Goal: Task Accomplishment & Management: Manage account settings

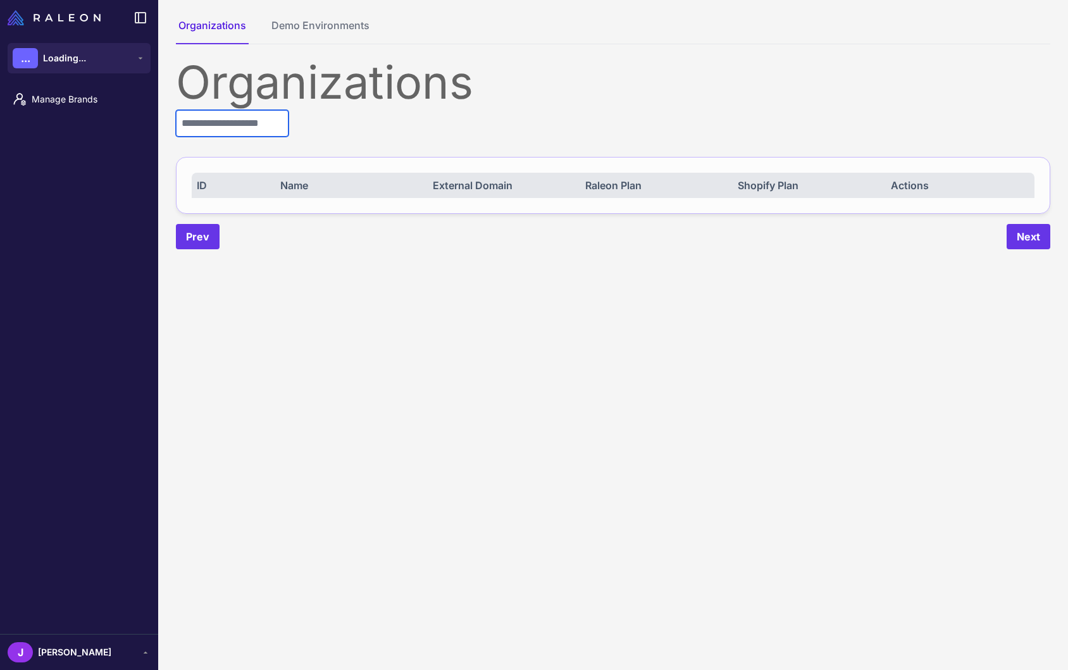
click at [225, 116] on input "text" at bounding box center [232, 123] width 113 height 27
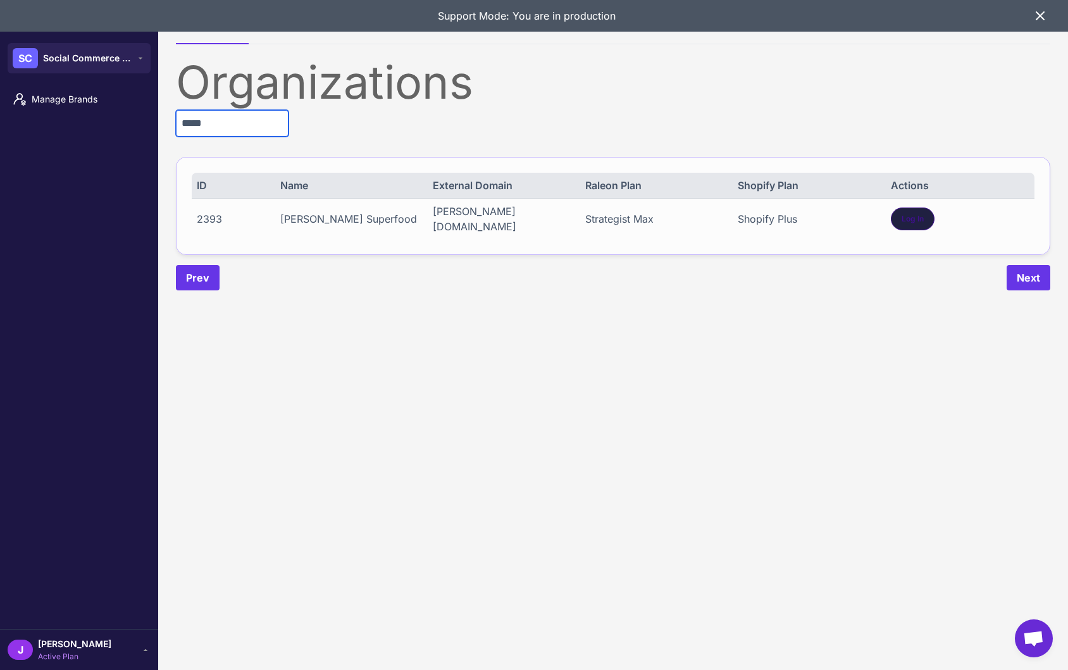
type input "*****"
click at [918, 216] on span "Log In" at bounding box center [912, 218] width 22 height 11
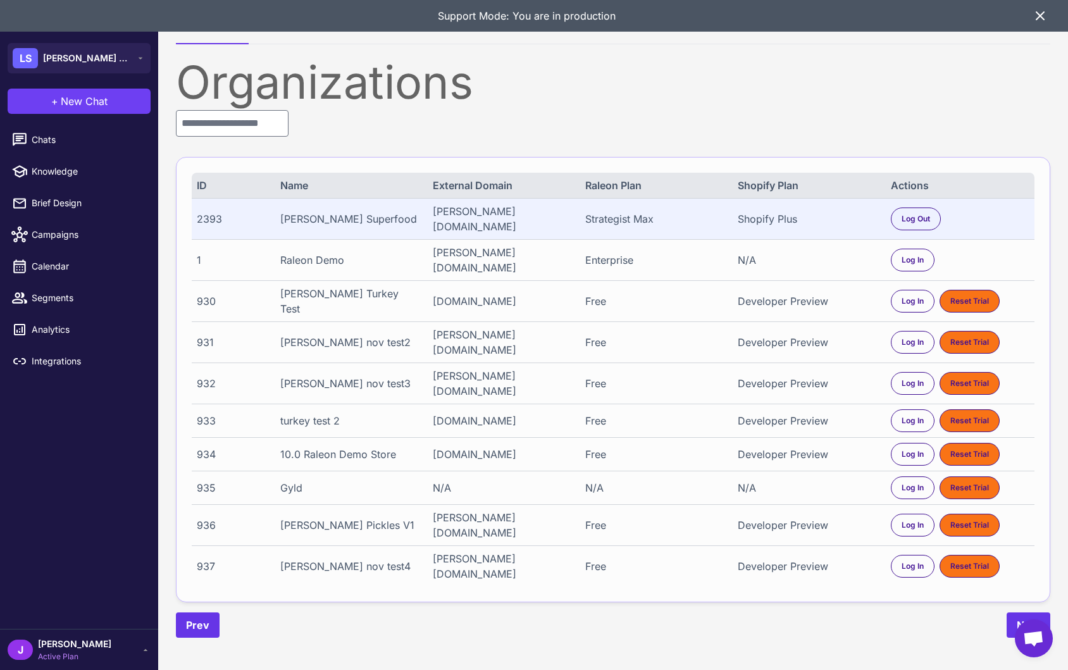
click at [53, 643] on span "[PERSON_NAME]" at bounding box center [74, 644] width 73 height 14
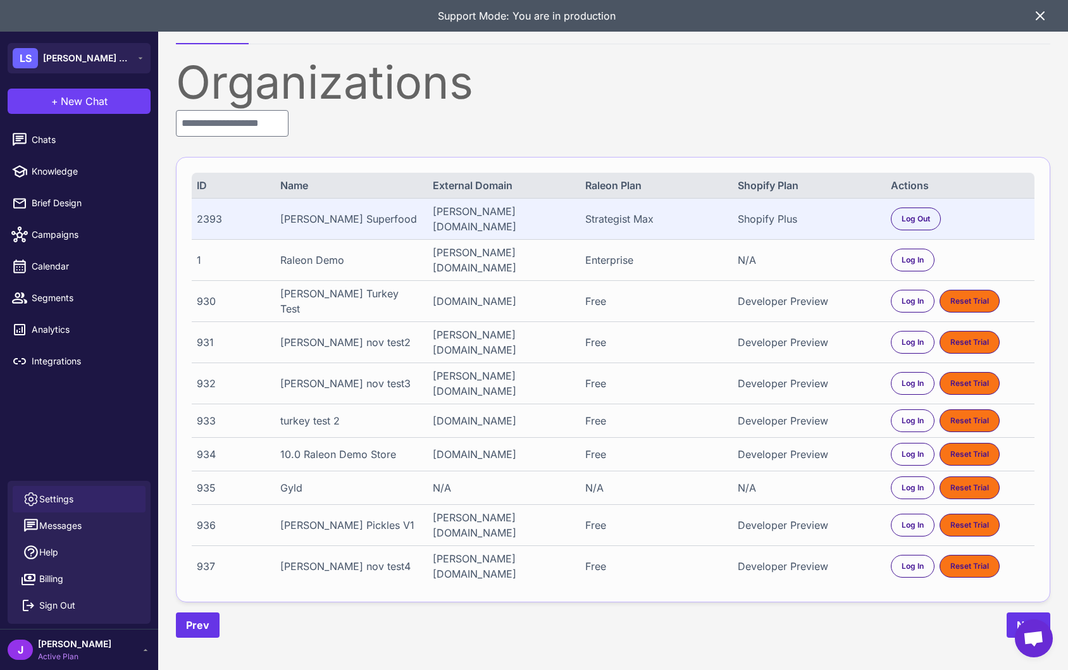
click at [63, 490] on link "Settings" at bounding box center [79, 499] width 133 height 27
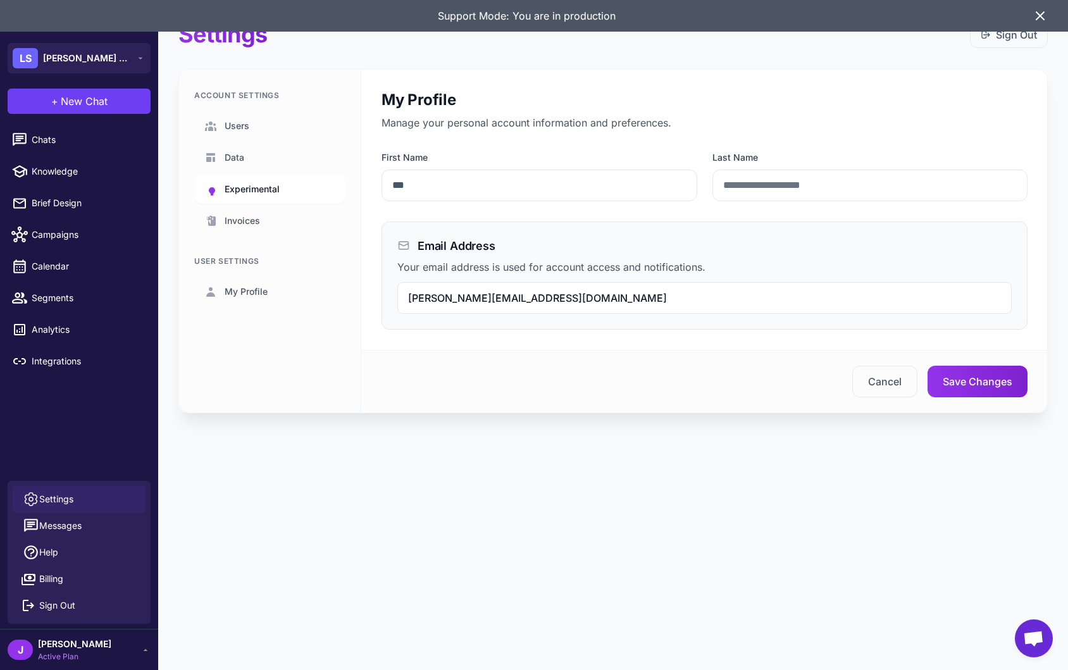
click at [262, 193] on span "Experimental" at bounding box center [252, 189] width 55 height 14
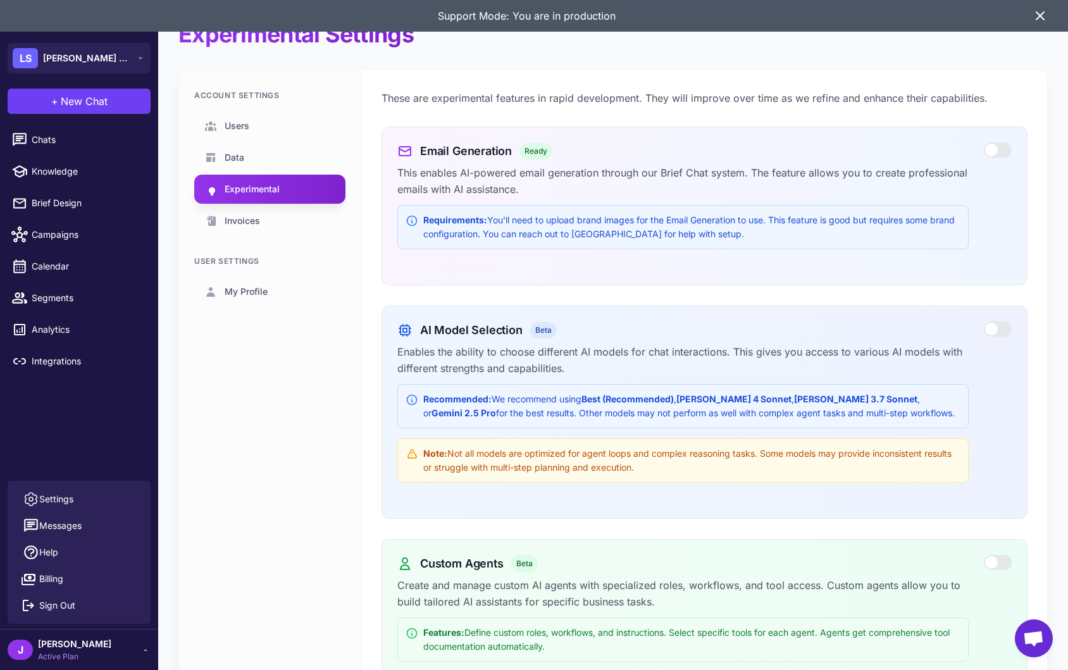
click at [1004, 327] on div at bounding box center [998, 328] width 28 height 15
click at [49, 140] on span "Chats" at bounding box center [87, 140] width 111 height 14
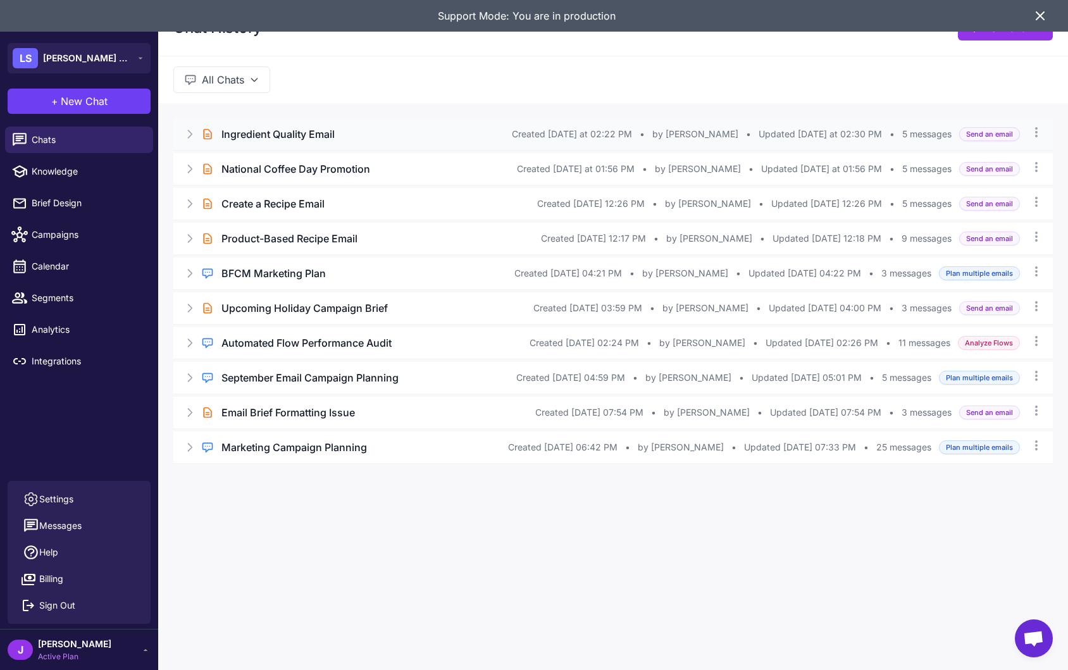
click at [271, 133] on h3 "Ingredient Quality Email" at bounding box center [277, 134] width 113 height 15
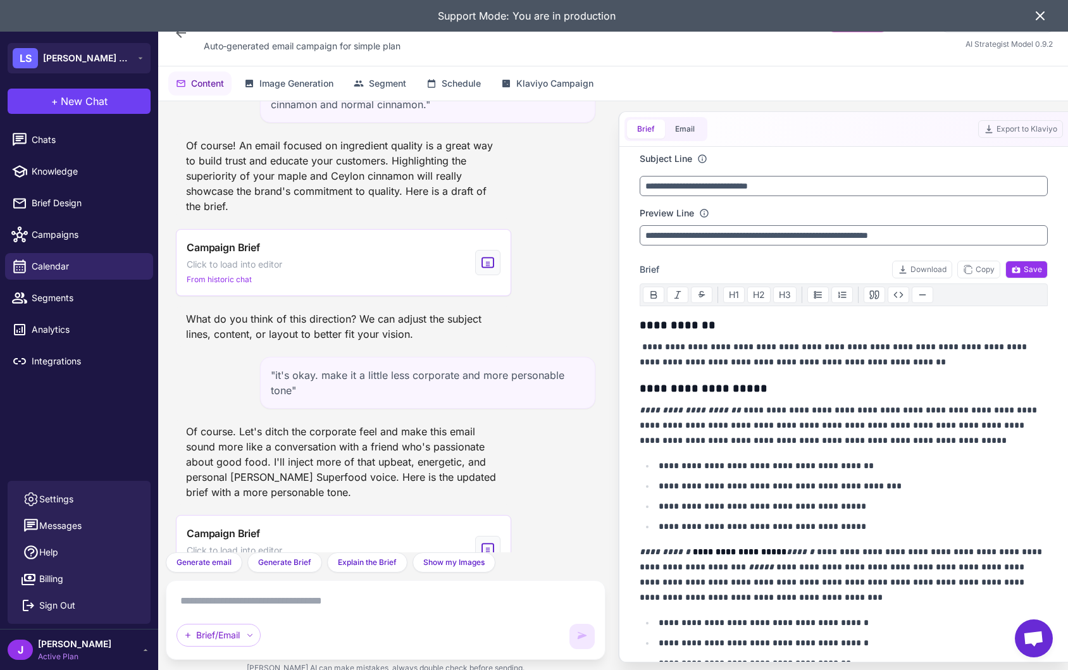
scroll to position [146, 0]
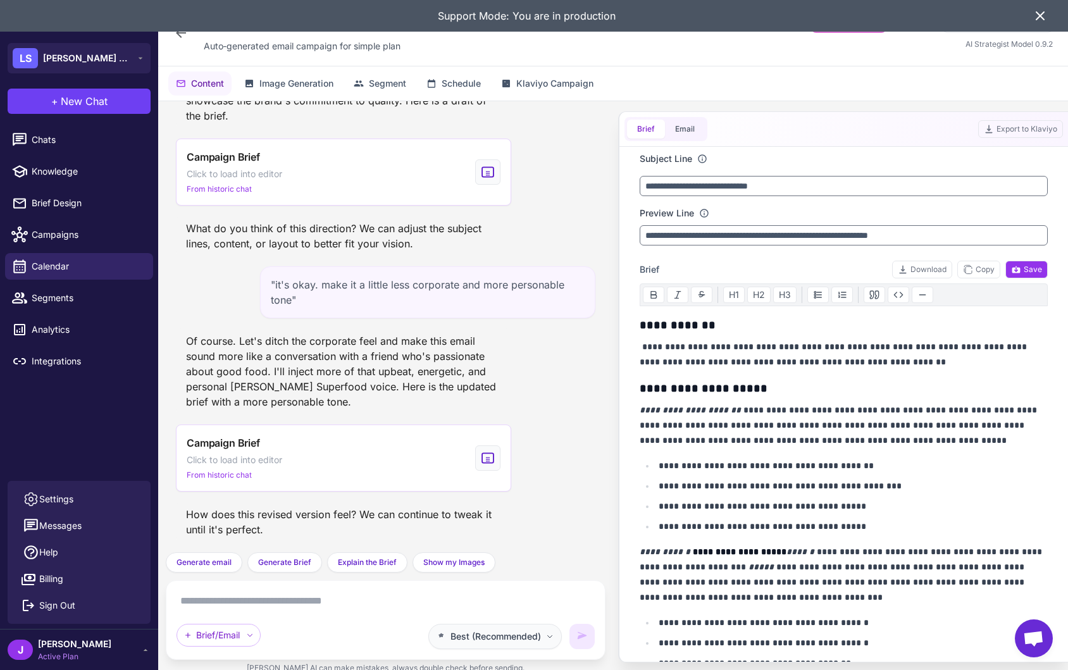
click at [499, 638] on span "Best (Recommended)" at bounding box center [495, 636] width 90 height 14
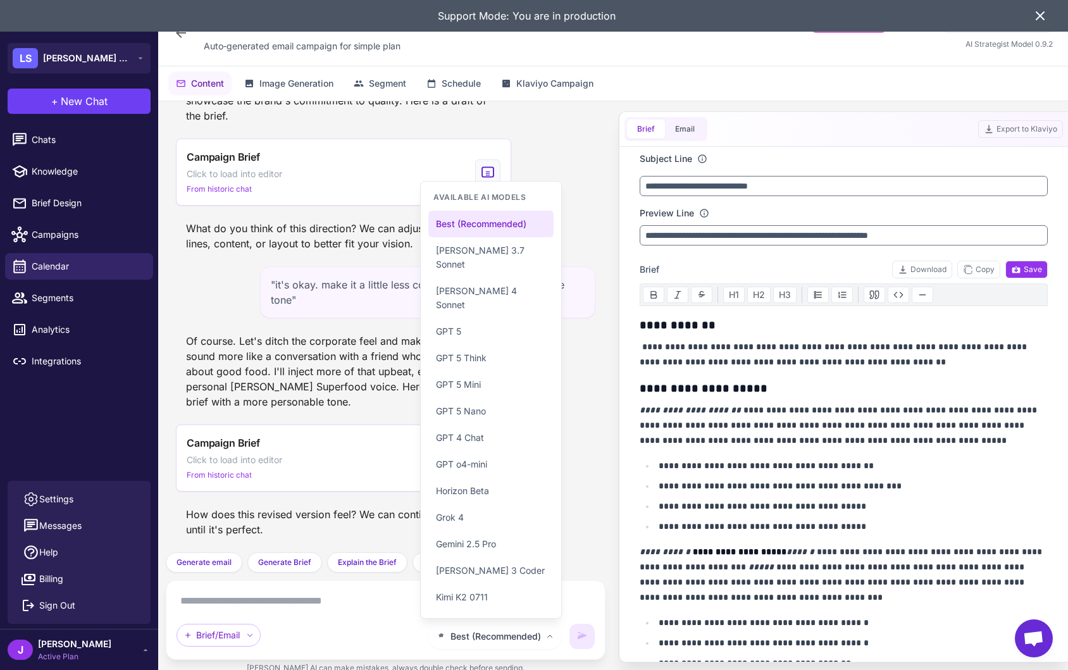
click at [1038, 23] on div "Support Mode: You are in production" at bounding box center [534, 16] width 1068 height 32
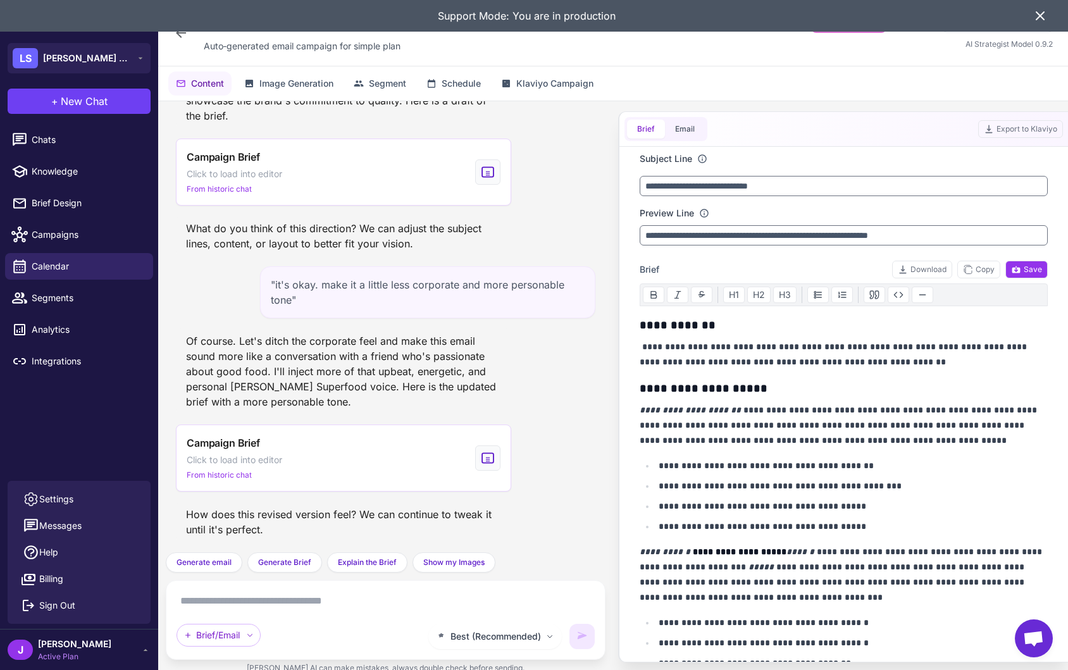
click at [1038, 15] on icon at bounding box center [1039, 15] width 15 height 15
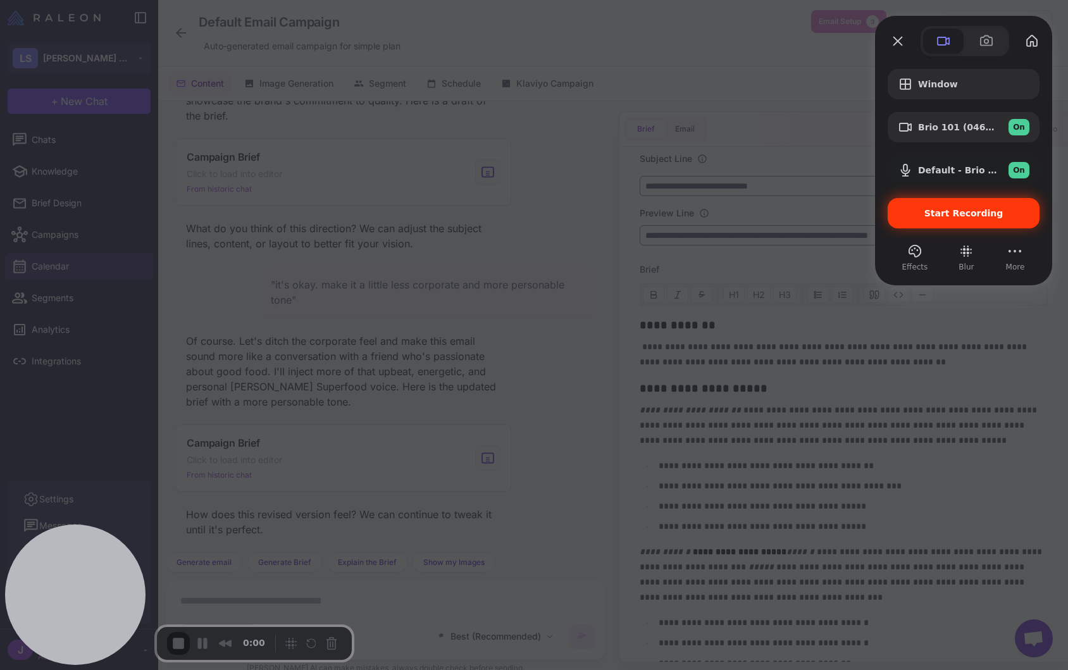
click at [966, 215] on span "Start Recording" at bounding box center [963, 213] width 79 height 10
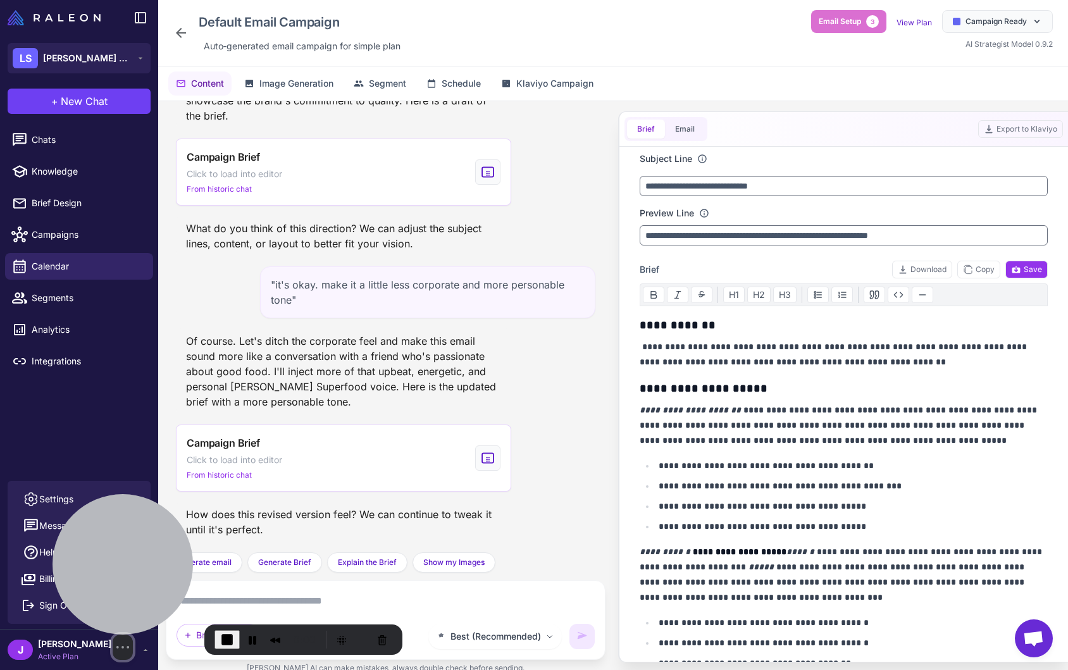
drag, startPoint x: 106, startPoint y: 587, endPoint x: 197, endPoint y: 438, distance: 175.2
click at [193, 494] on div at bounding box center [123, 564] width 140 height 140
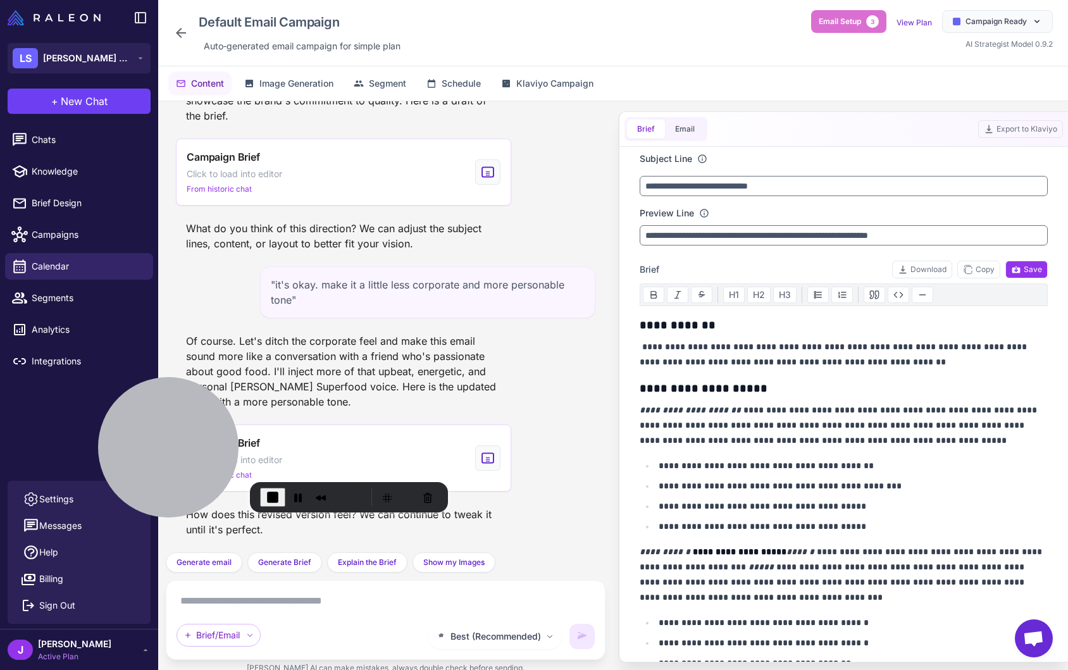
click at [125, 659] on div "[PERSON_NAME] Active Plan" at bounding box center [79, 649] width 143 height 25
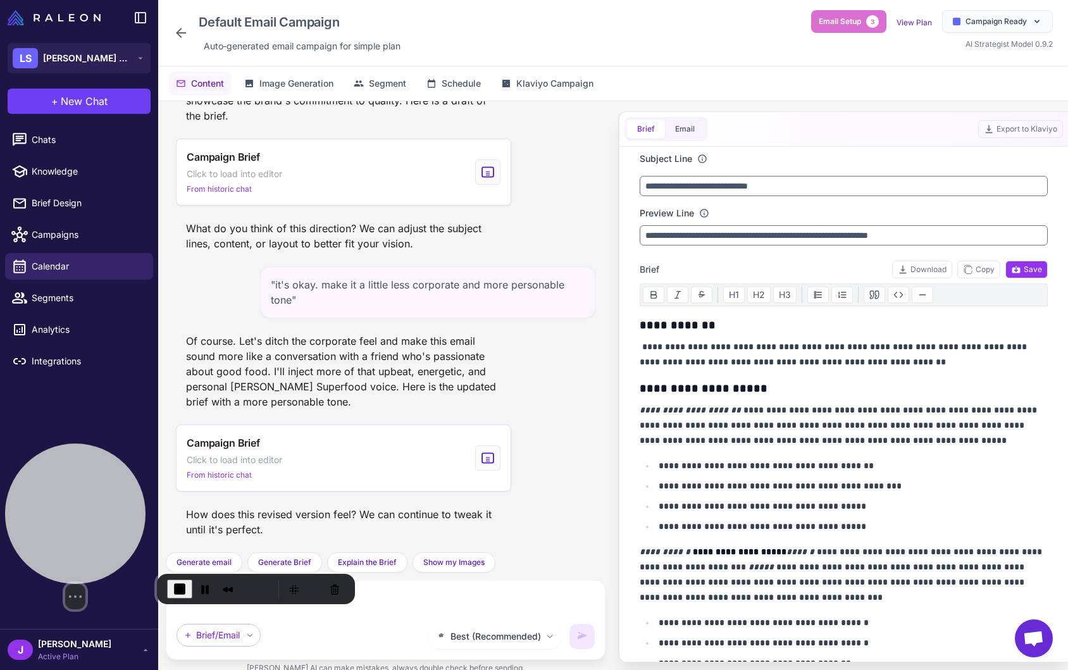
drag, startPoint x: 149, startPoint y: 428, endPoint x: 46, endPoint y: 520, distance: 137.5
click at [46, 520] on div at bounding box center [75, 513] width 140 height 140
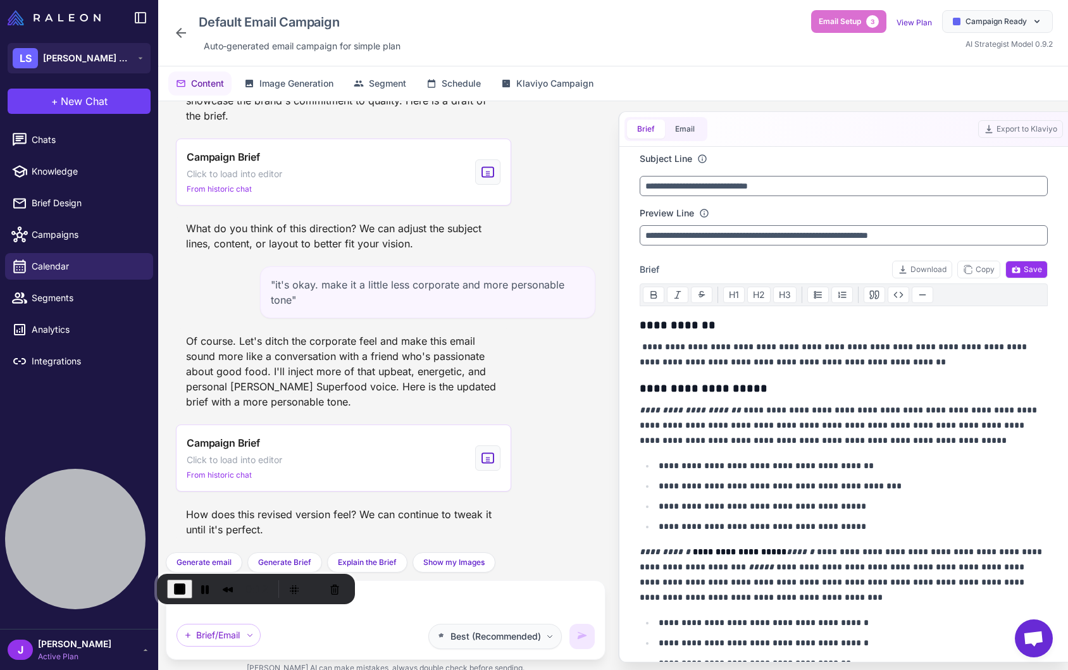
click at [531, 637] on span "Best (Recommended)" at bounding box center [495, 636] width 90 height 14
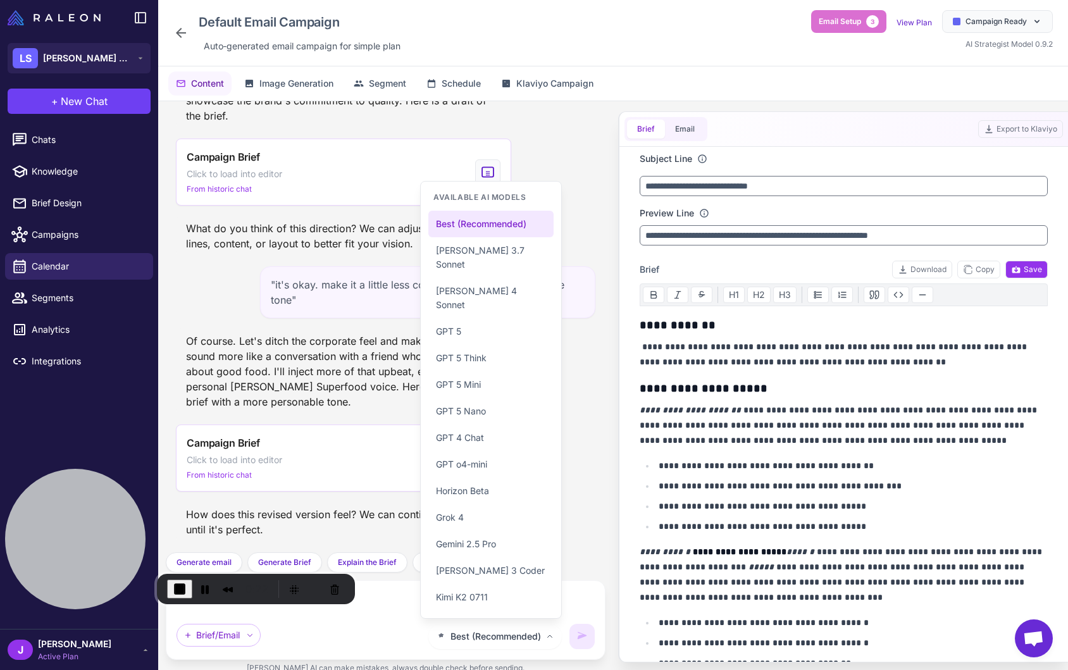
click at [354, 306] on div ""it's okay. make it a little less corporate and more personable tone"" at bounding box center [427, 292] width 335 height 52
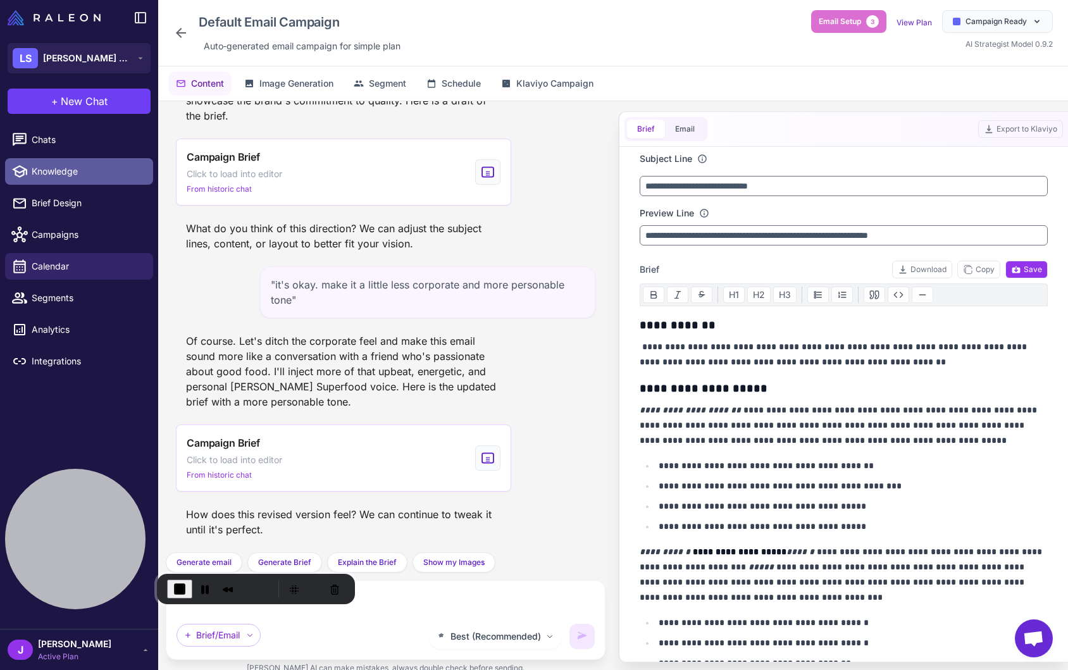
click at [54, 171] on span "Knowledge" at bounding box center [87, 171] width 111 height 14
select select
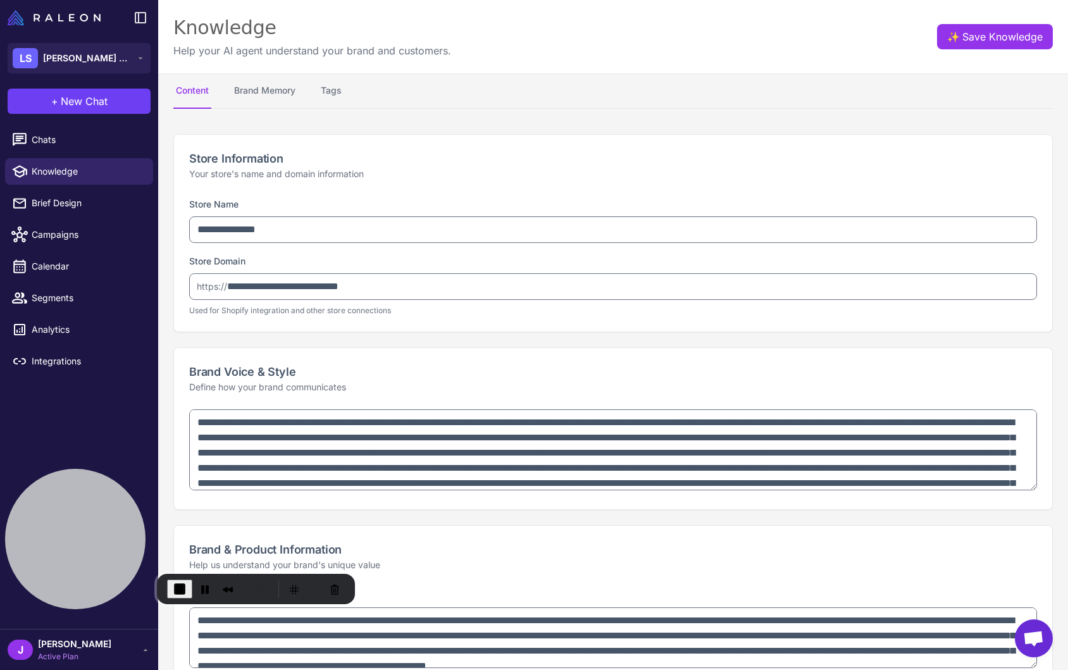
type textarea "**********"
select select "*********"
type textarea "**********"
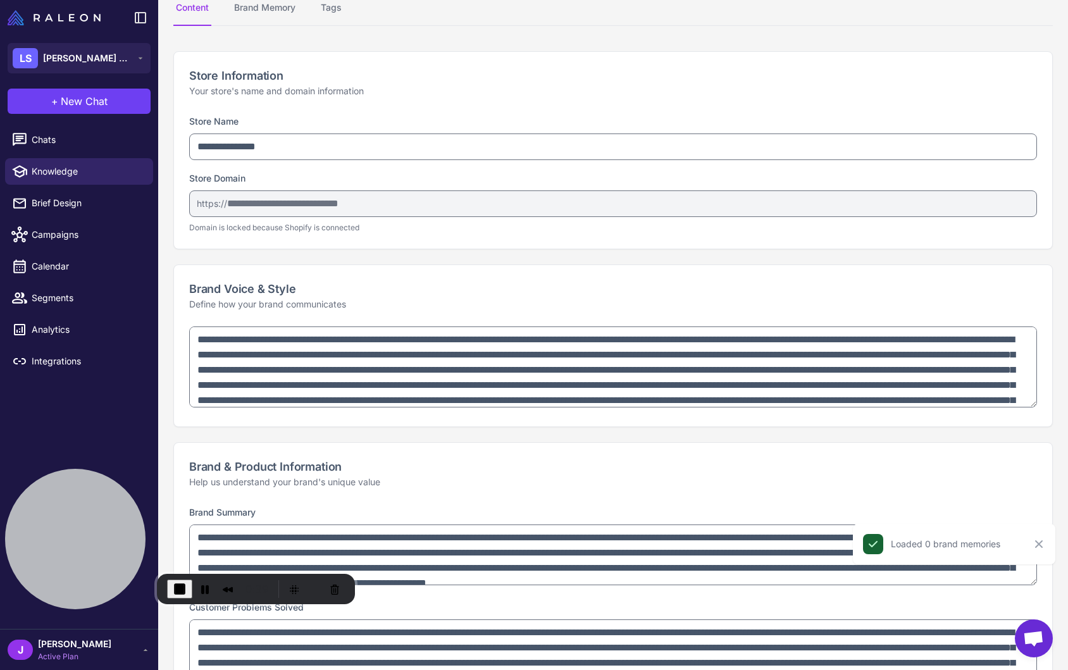
scroll to position [84, 0]
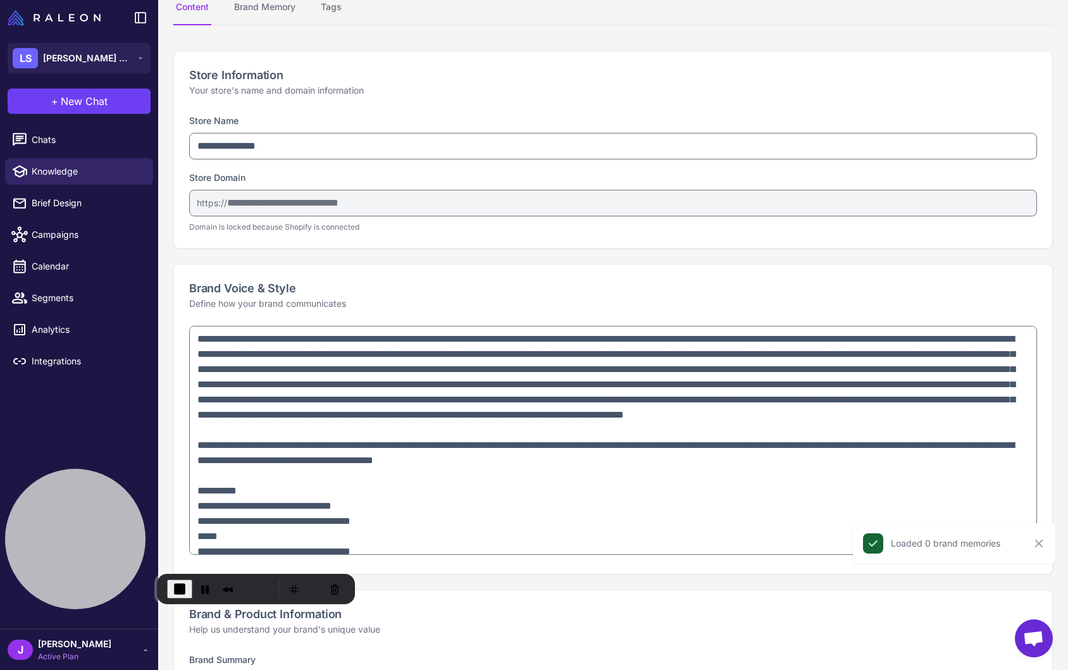
drag, startPoint x: 1032, startPoint y: 401, endPoint x: 521, endPoint y: 504, distance: 522.0
click at [992, 549] on content "**********" at bounding box center [613, 335] width 910 height 670
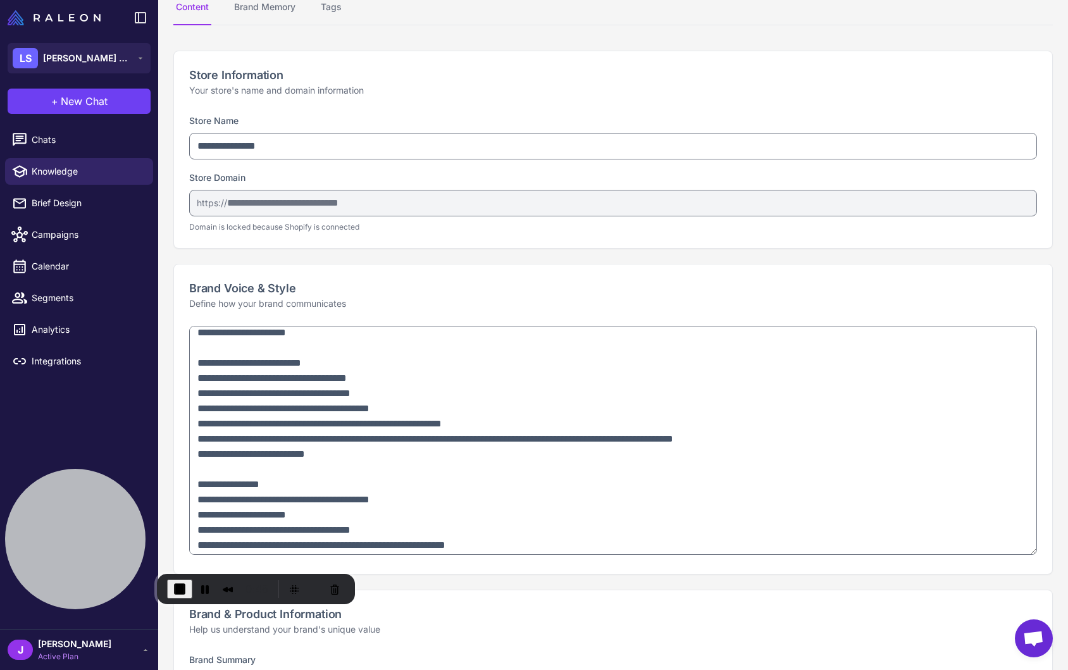
scroll to position [860, 0]
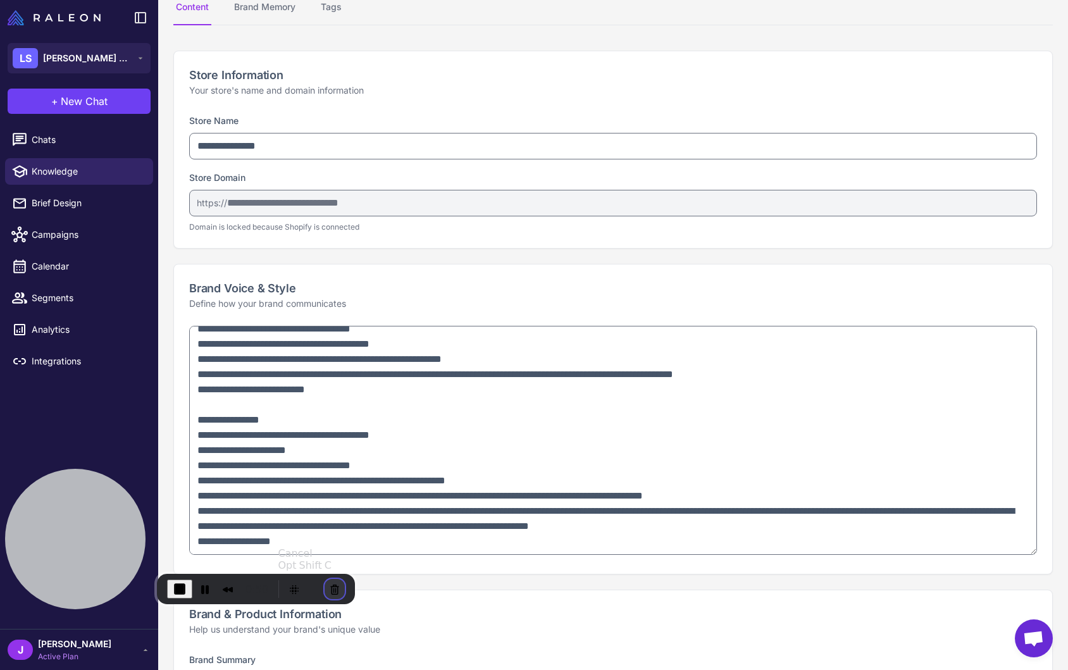
click at [331, 588] on button "Cancel Recording" at bounding box center [335, 589] width 20 height 20
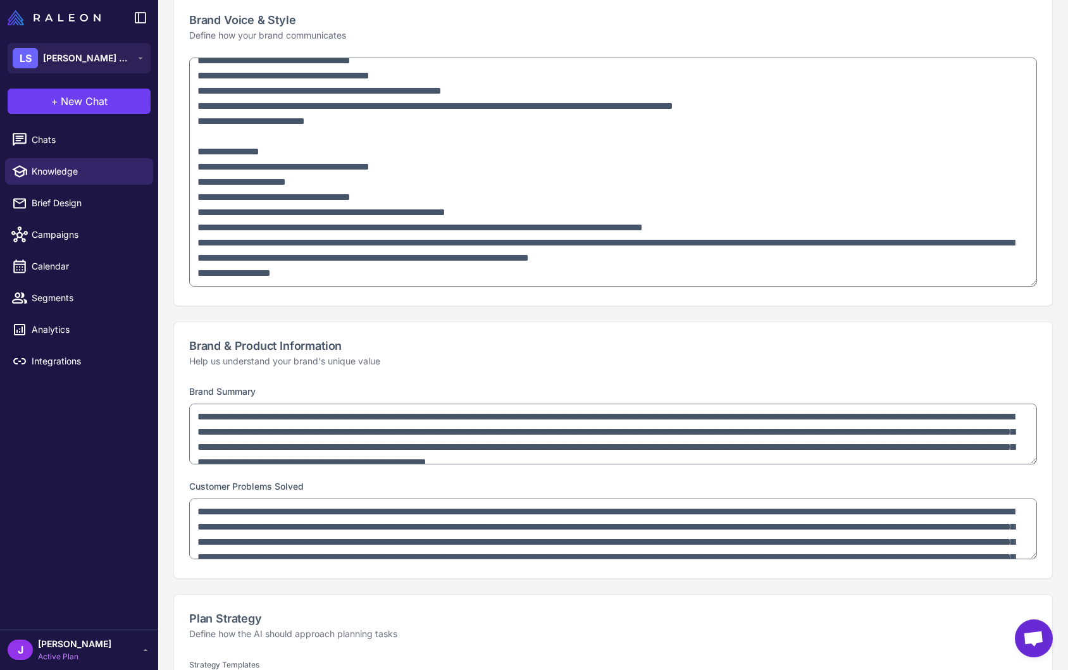
scroll to position [355, 0]
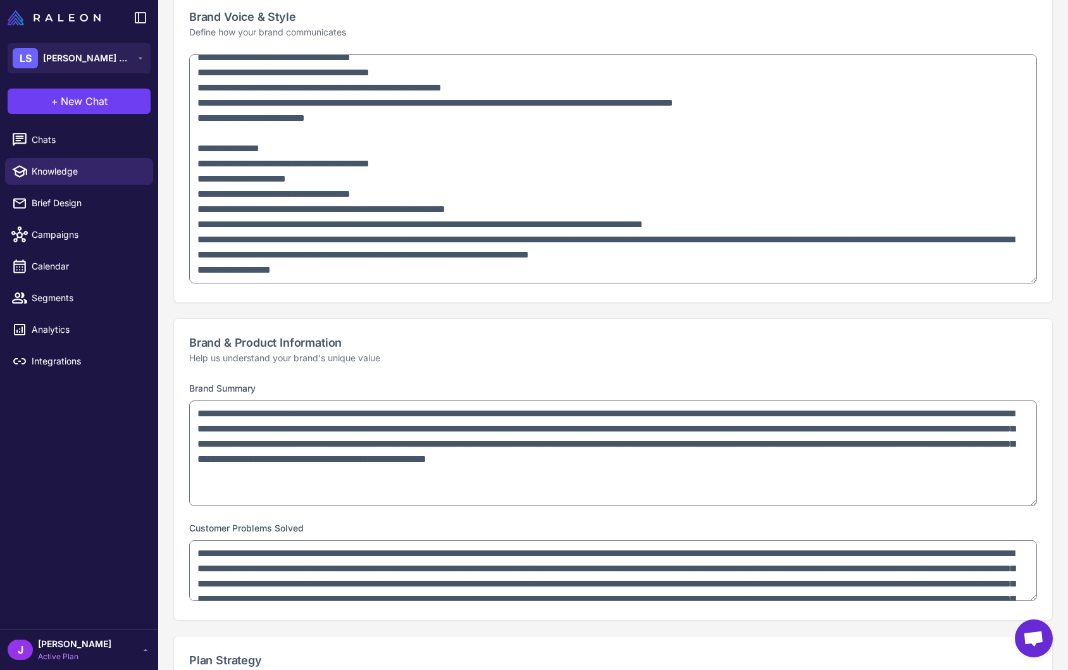
drag, startPoint x: 1030, startPoint y: 455, endPoint x: 990, endPoint y: 500, distance: 60.0
click at [990, 500] on textarea "**********" at bounding box center [613, 453] width 848 height 106
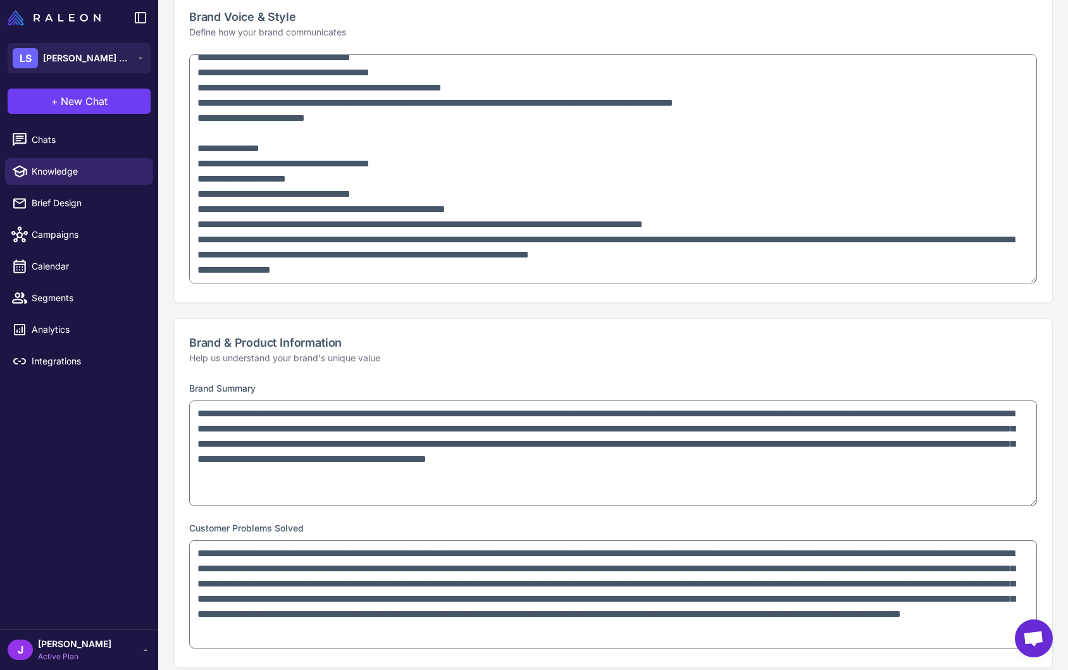
drag, startPoint x: 1029, startPoint y: 595, endPoint x: 1016, endPoint y: 679, distance: 85.2
click at [1016, 0] on html "**********" at bounding box center [534, 0] width 1068 height 0
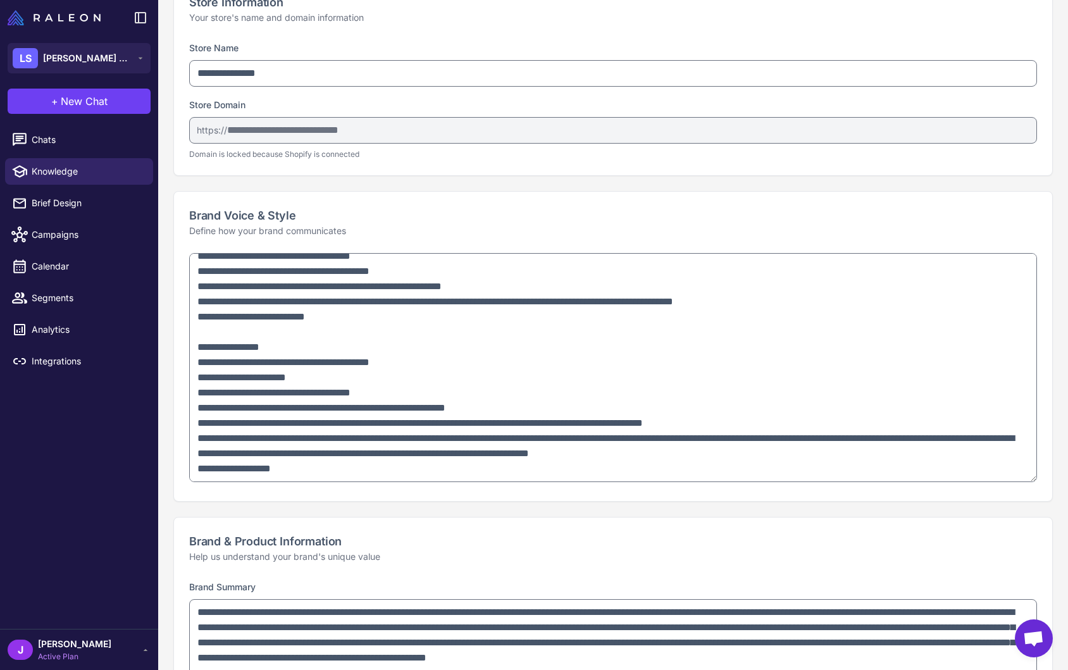
scroll to position [0, 0]
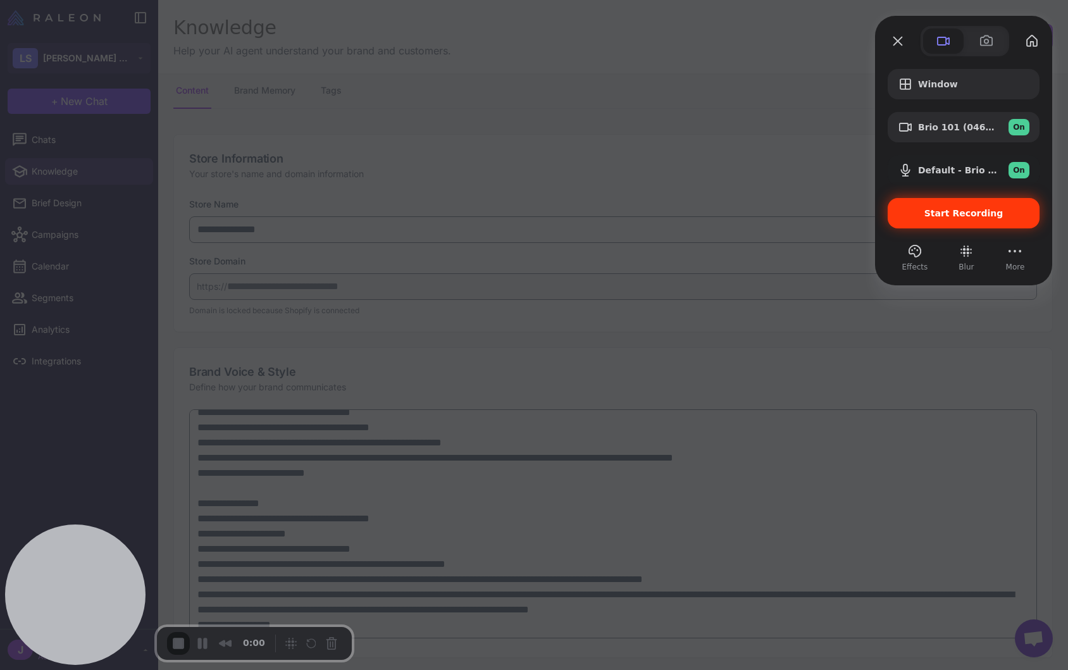
click at [957, 216] on span "Start Recording" at bounding box center [963, 213] width 79 height 10
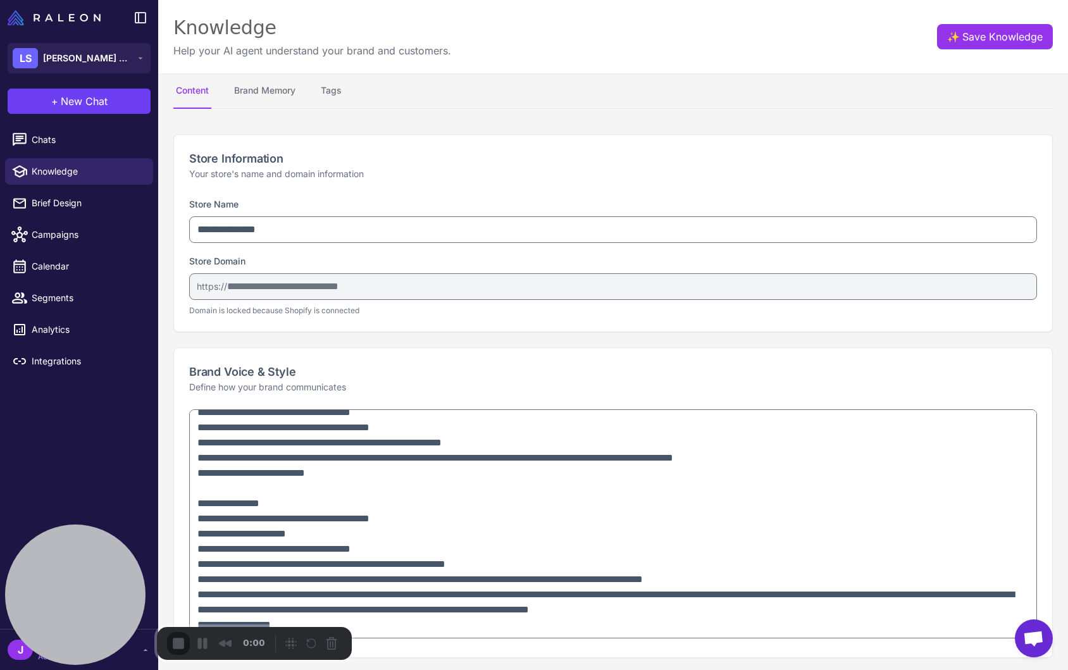
click at [545, 669] on div at bounding box center [534, 670] width 1068 height 0
click at [44, 133] on span "Chats" at bounding box center [87, 140] width 111 height 14
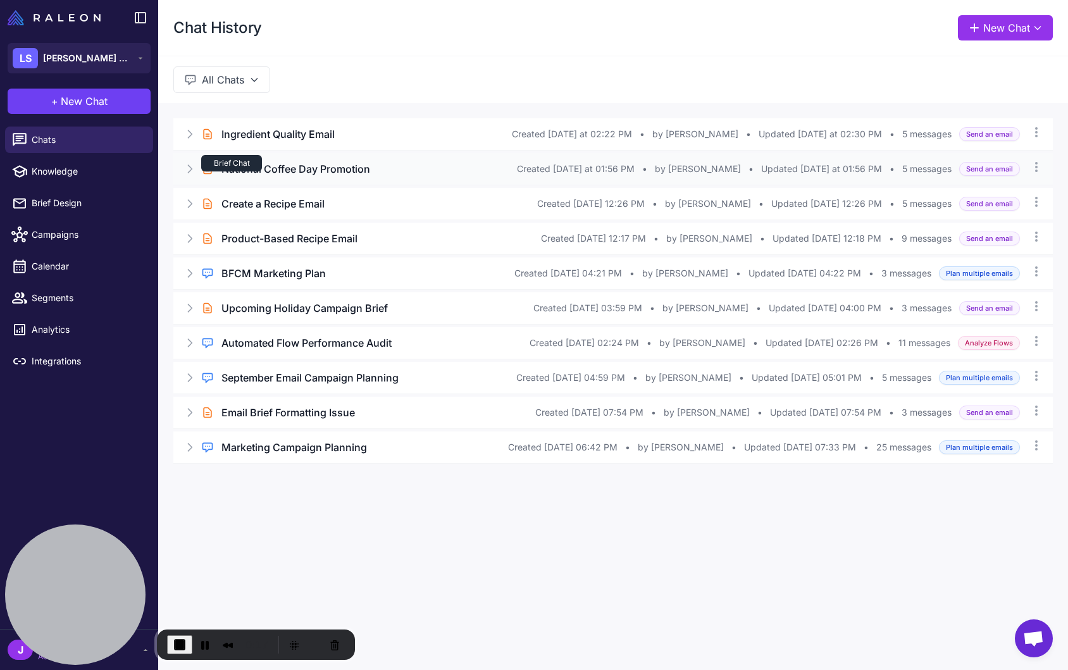
click at [246, 158] on div "Brief Chat" at bounding box center [231, 163] width 61 height 16
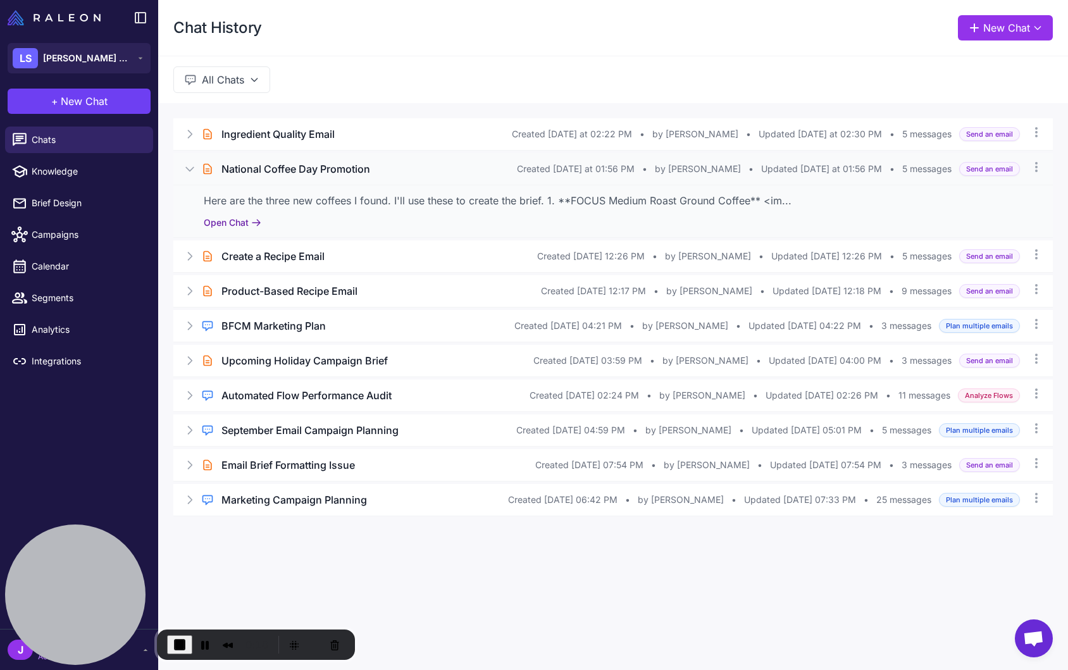
click at [250, 227] on button "Open Chat" at bounding box center [233, 223] width 58 height 14
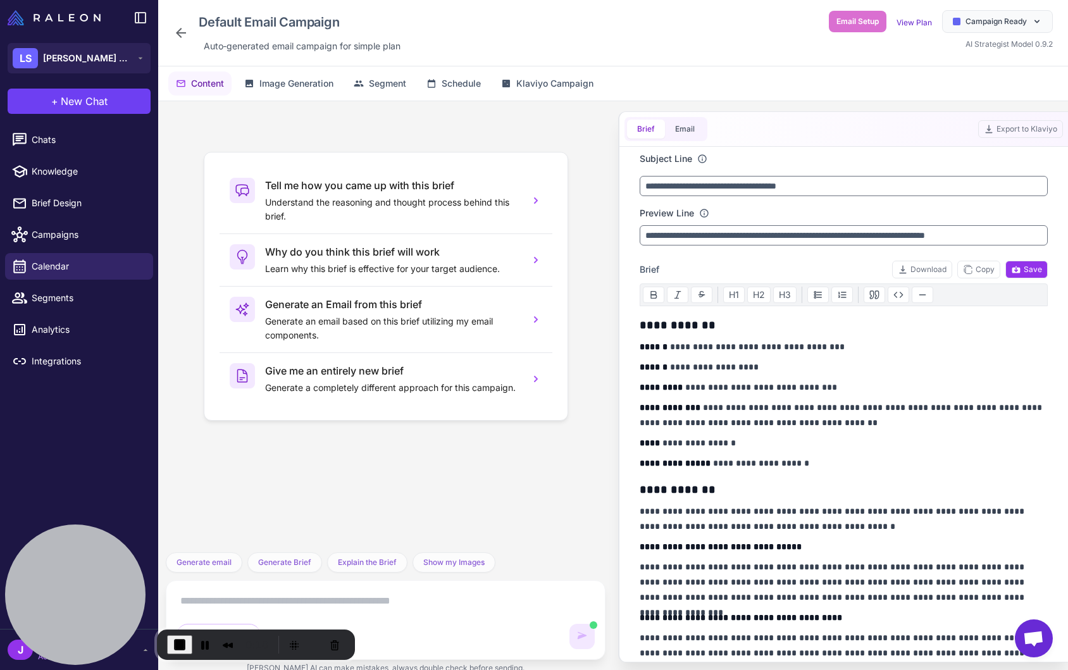
scroll to position [752, 0]
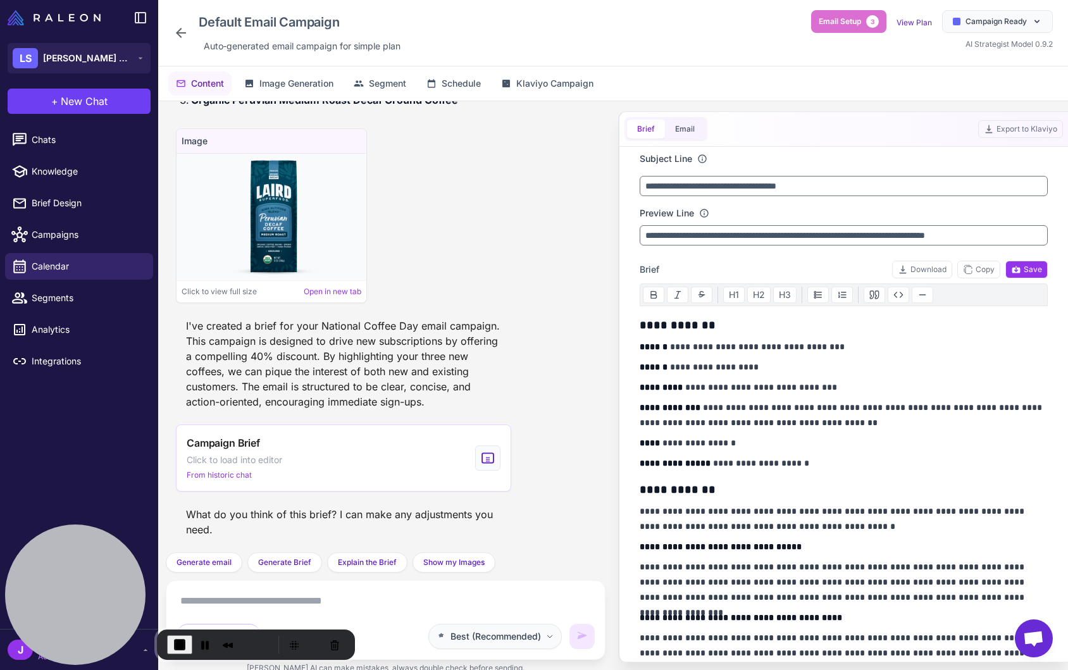
click at [524, 630] on span "Best (Recommended)" at bounding box center [495, 636] width 90 height 14
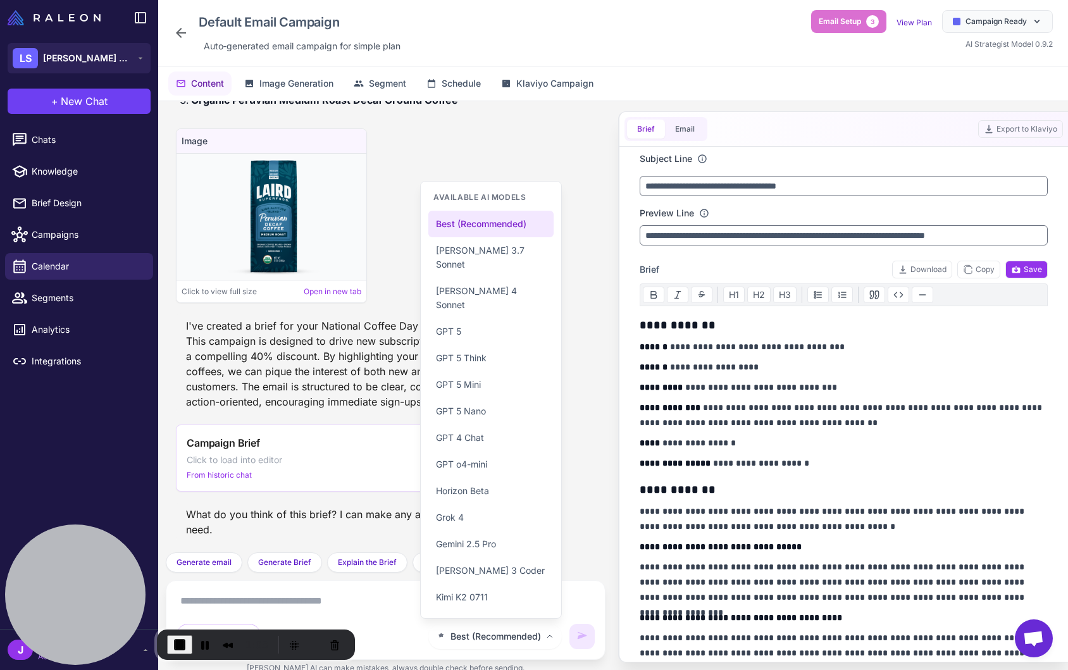
click at [319, 373] on div "I've created a brief for your National Coffee Day email campaign. This campaign…" at bounding box center [343, 363] width 335 height 101
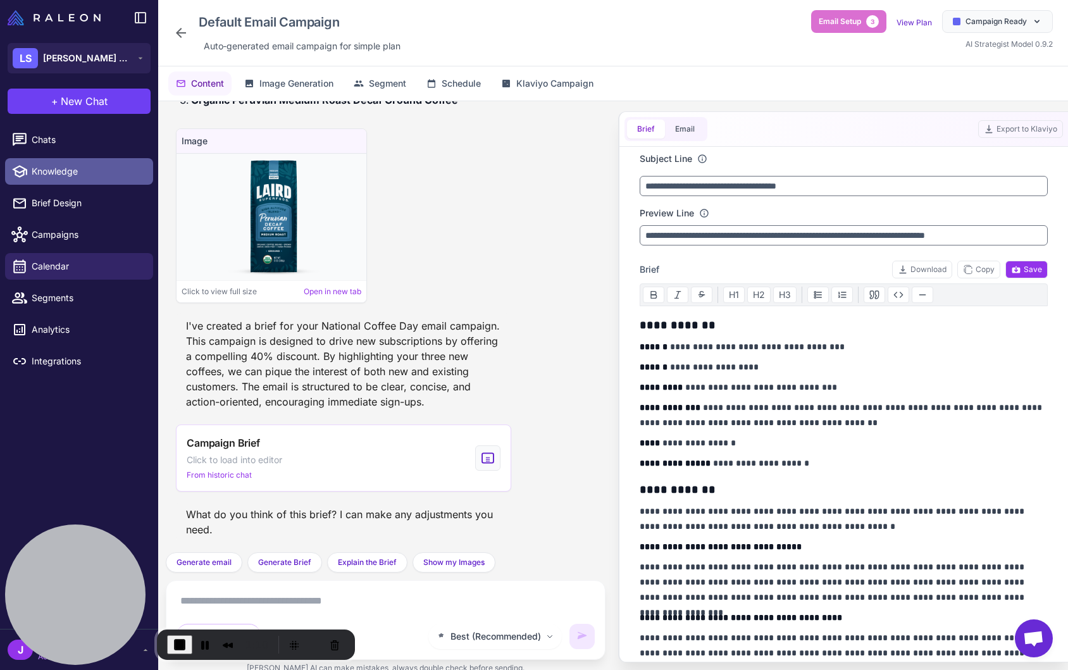
click at [69, 162] on link "Knowledge" at bounding box center [79, 171] width 148 height 27
select select
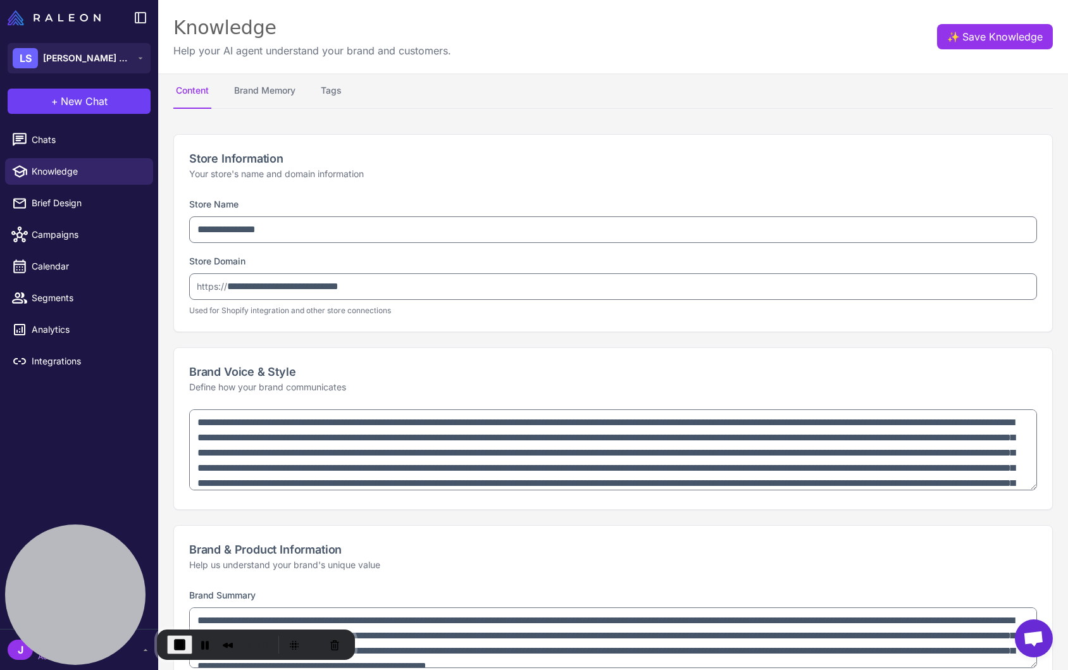
type textarea "**********"
select select "*********"
type textarea "**********"
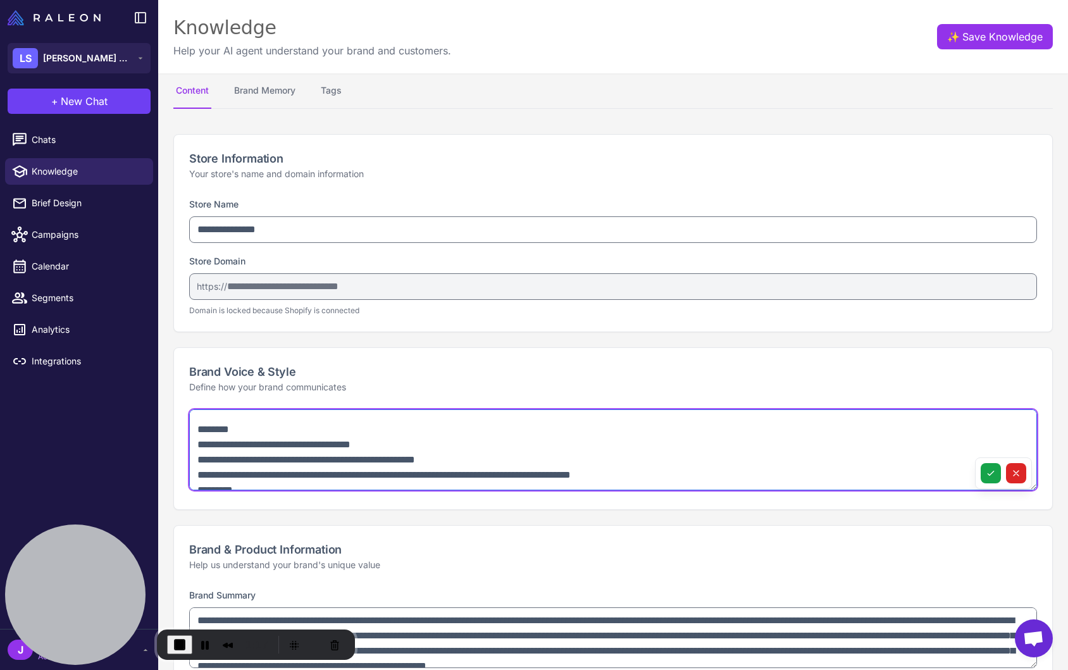
scroll to position [1008, 0]
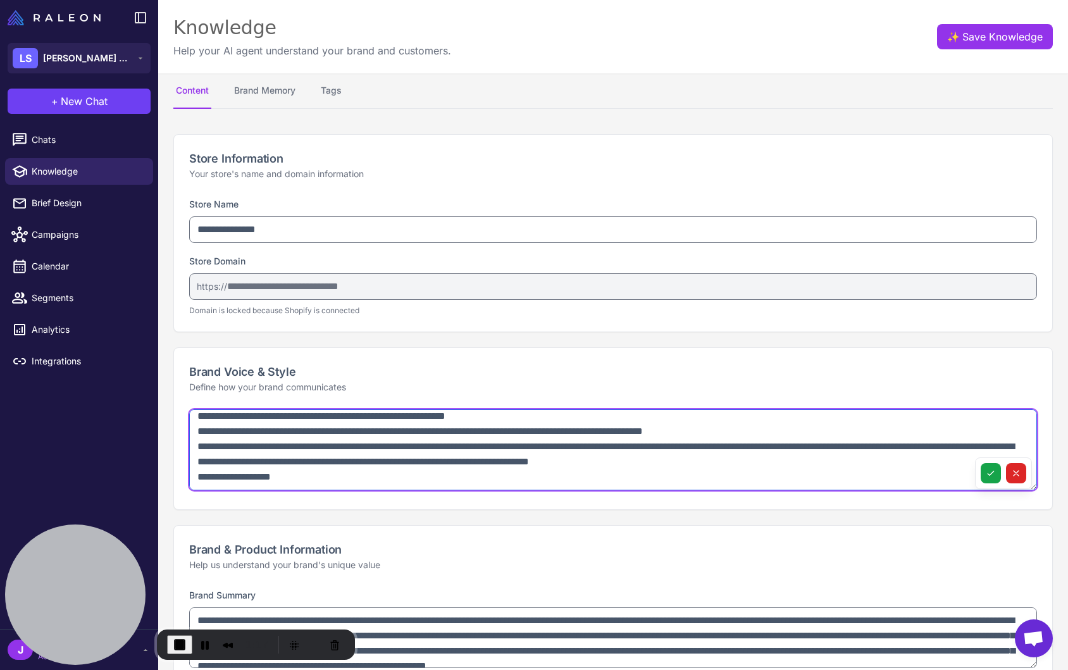
drag, startPoint x: 1034, startPoint y: 474, endPoint x: 1014, endPoint y: 457, distance: 26.5
click at [1014, 457] on div at bounding box center [613, 451] width 848 height 85
click at [853, 461] on textarea at bounding box center [613, 449] width 848 height 81
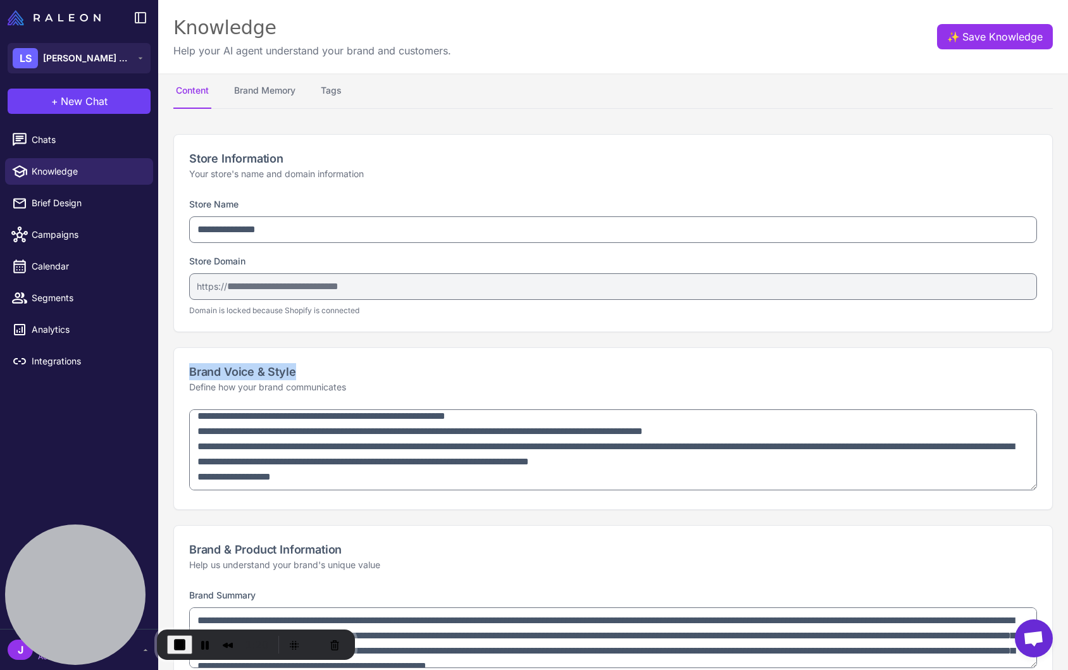
drag, startPoint x: 184, startPoint y: 365, endPoint x: 316, endPoint y: 371, distance: 132.4
click at [316, 371] on div "Brand Voice & Style Define how your brand communicates" at bounding box center [613, 378] width 878 height 61
click at [278, 354] on div "Brand Voice & Style Define how your brand communicates" at bounding box center [613, 378] width 878 height 61
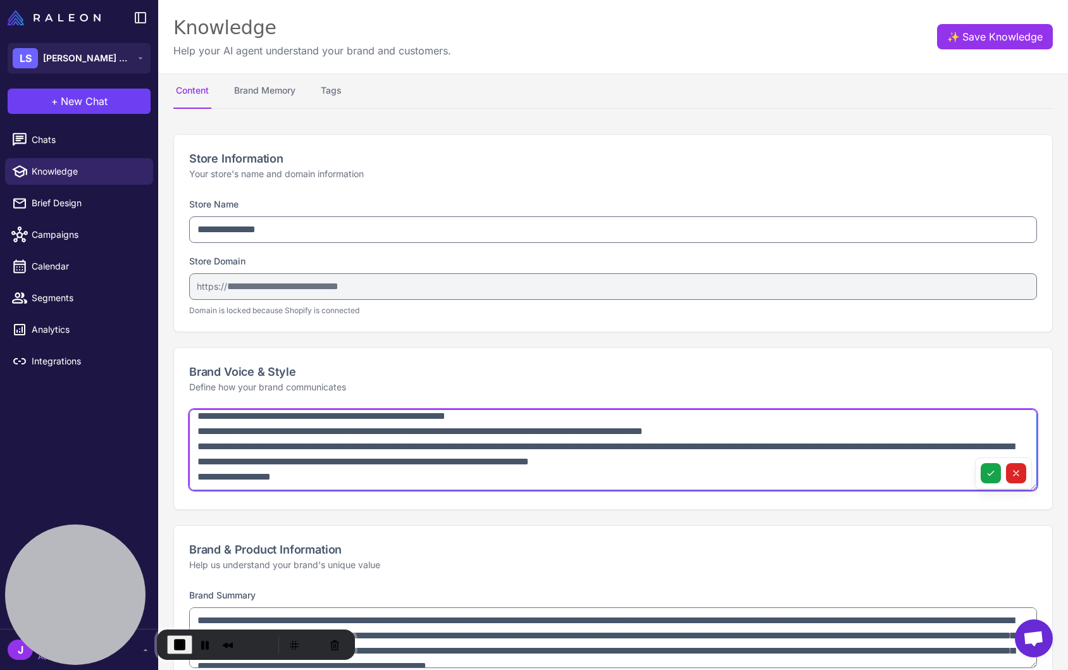
drag, startPoint x: 1036, startPoint y: 474, endPoint x: 1034, endPoint y: 521, distance: 46.8
drag, startPoint x: 1036, startPoint y: 475, endPoint x: 1040, endPoint y: 523, distance: 48.2
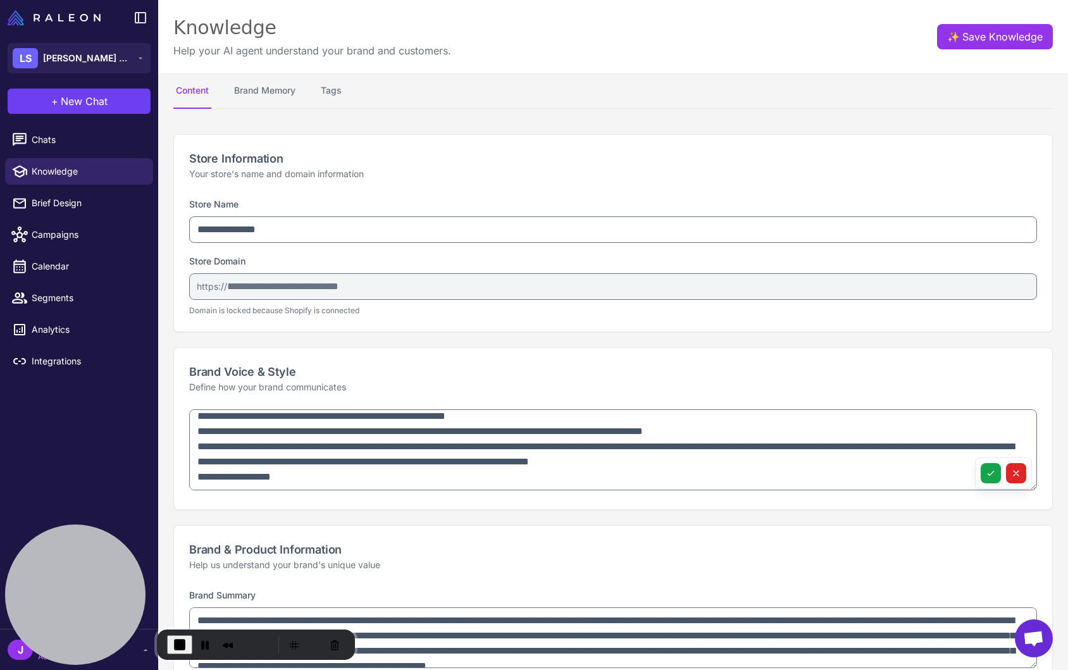
click at [814, 366] on h2 "Brand Voice & Style" at bounding box center [613, 371] width 848 height 17
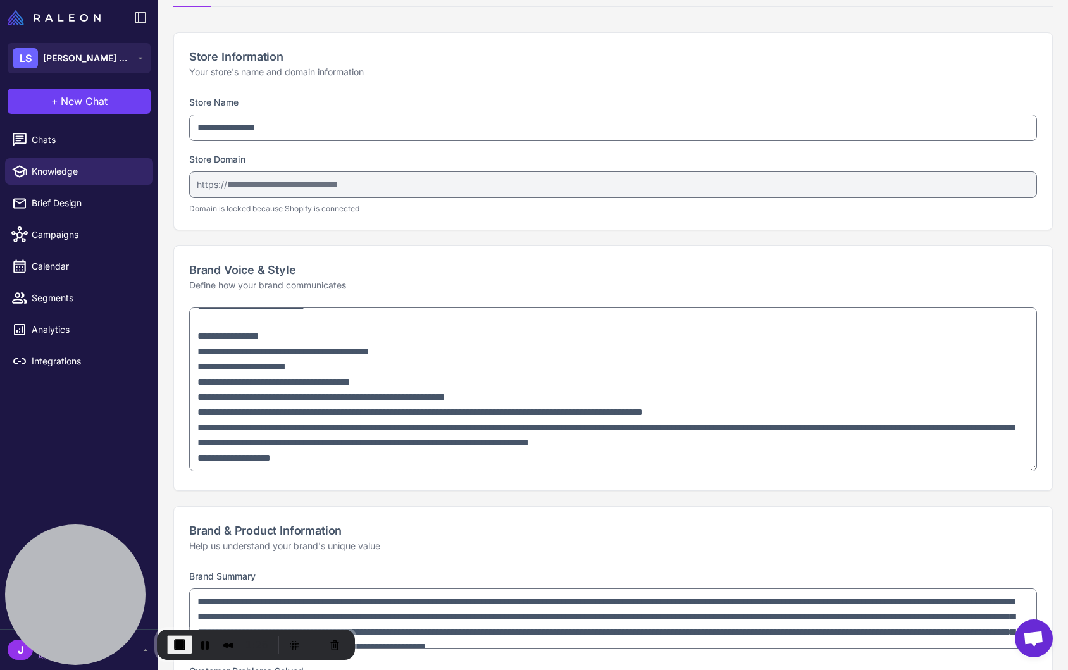
scroll to position [711, 0]
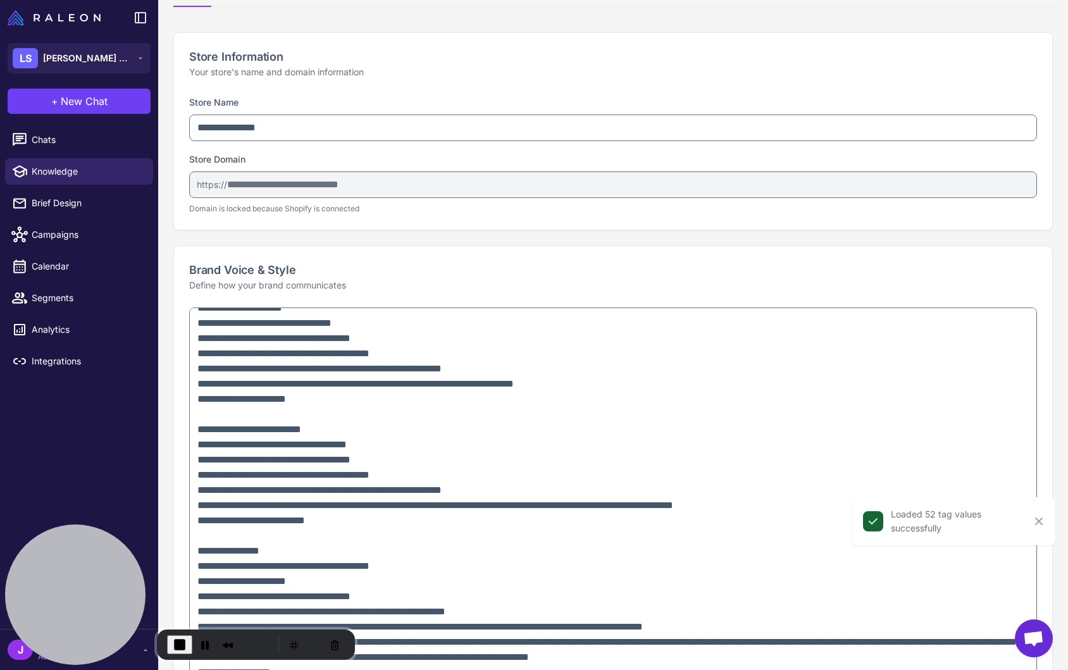
drag, startPoint x: 1030, startPoint y: 381, endPoint x: 1029, endPoint y: 679, distance: 297.9
click at [1029, 0] on html "**********" at bounding box center [534, 0] width 1068 height 0
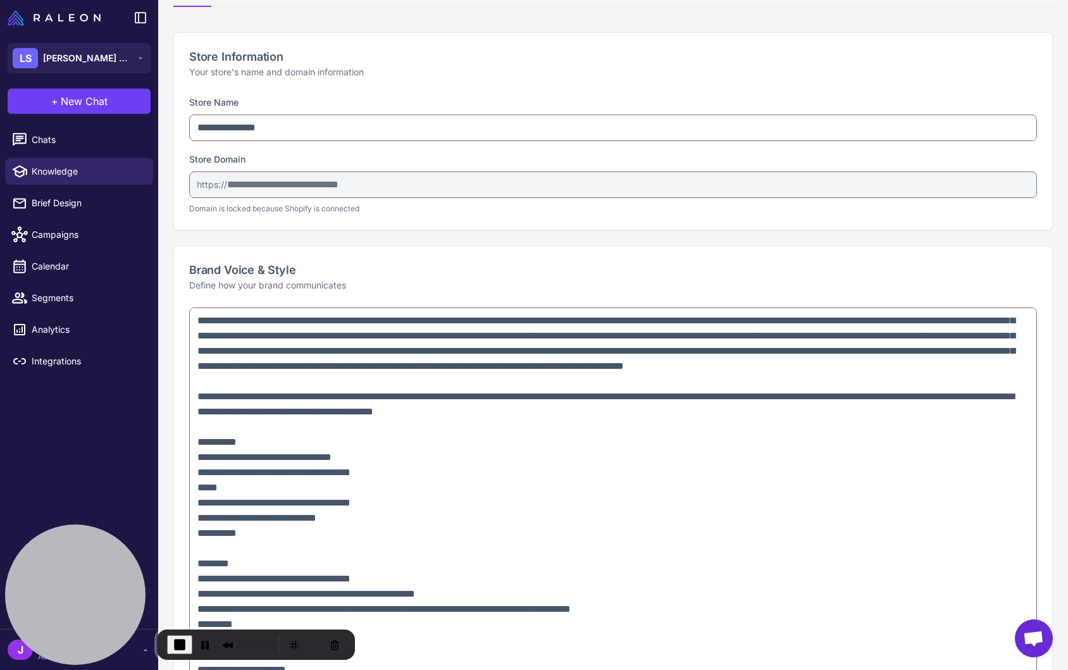
scroll to position [34, 0]
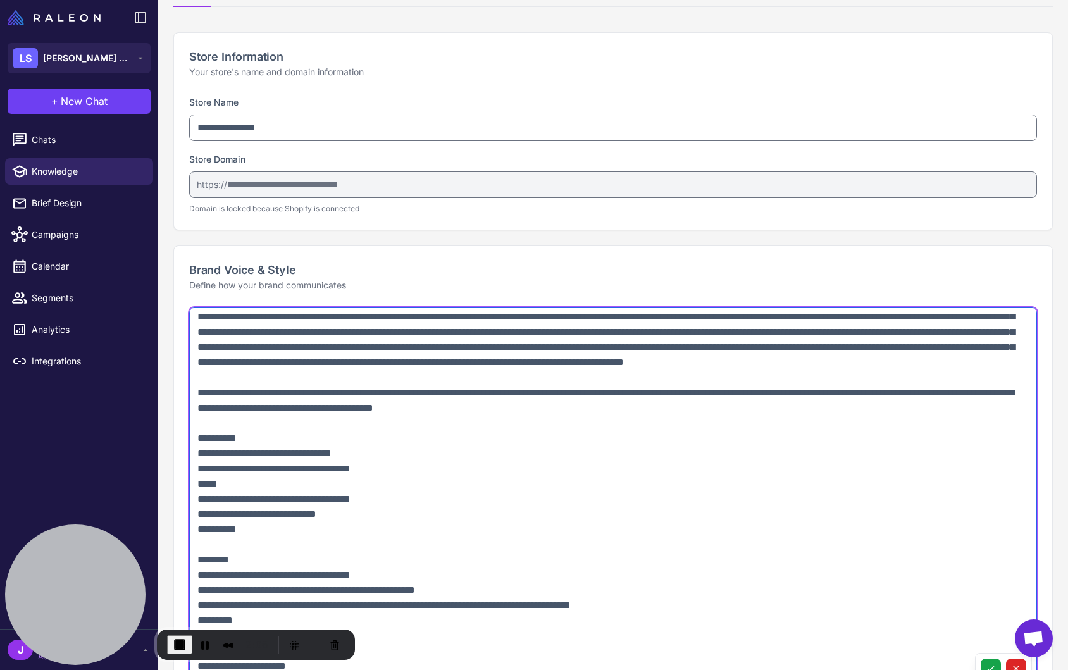
drag, startPoint x: 268, startPoint y: 547, endPoint x: 175, endPoint y: 452, distance: 132.9
click at [175, 452] on div at bounding box center [613, 505] width 878 height 397
click at [424, 500] on textarea at bounding box center [613, 496] width 848 height 378
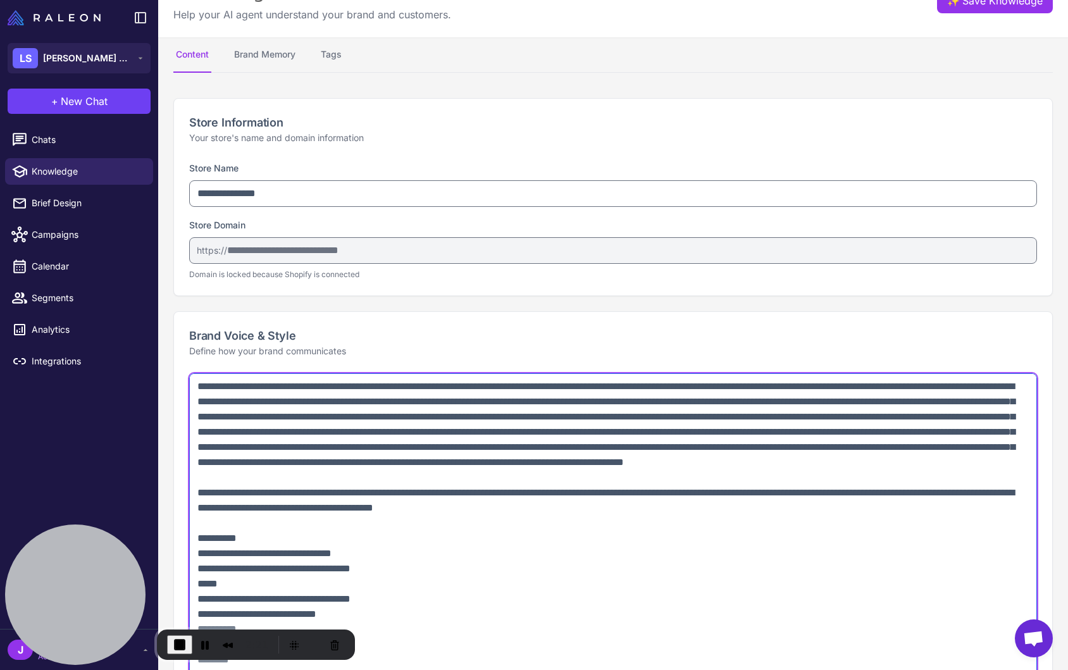
scroll to position [0, 0]
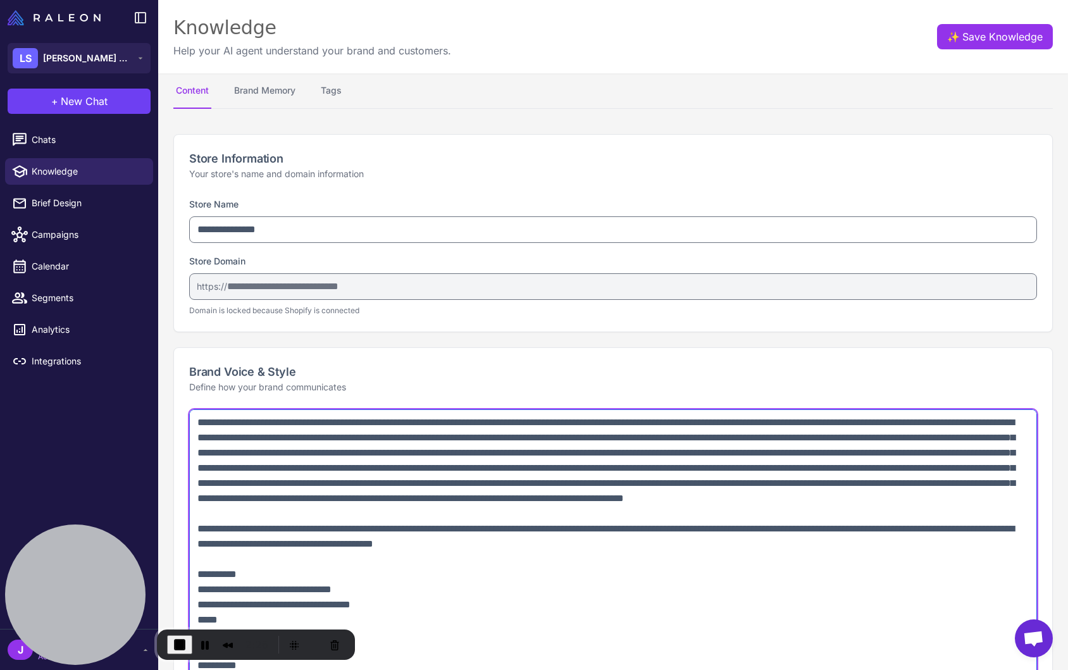
drag, startPoint x: 914, startPoint y: 499, endPoint x: 897, endPoint y: 510, distance: 20.5
click at [897, 510] on textarea at bounding box center [613, 598] width 848 height 378
click at [891, 516] on textarea at bounding box center [613, 598] width 848 height 378
click at [892, 516] on textarea at bounding box center [613, 598] width 848 height 378
click at [913, 508] on textarea at bounding box center [613, 598] width 848 height 378
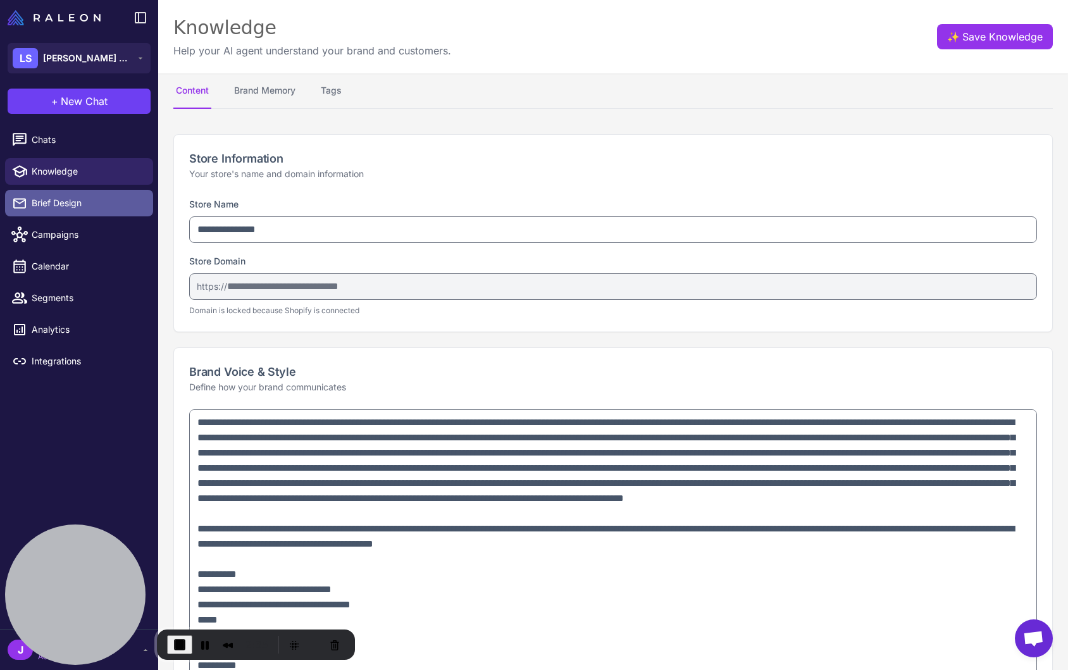
click at [52, 211] on link "Brief Design" at bounding box center [79, 203] width 148 height 27
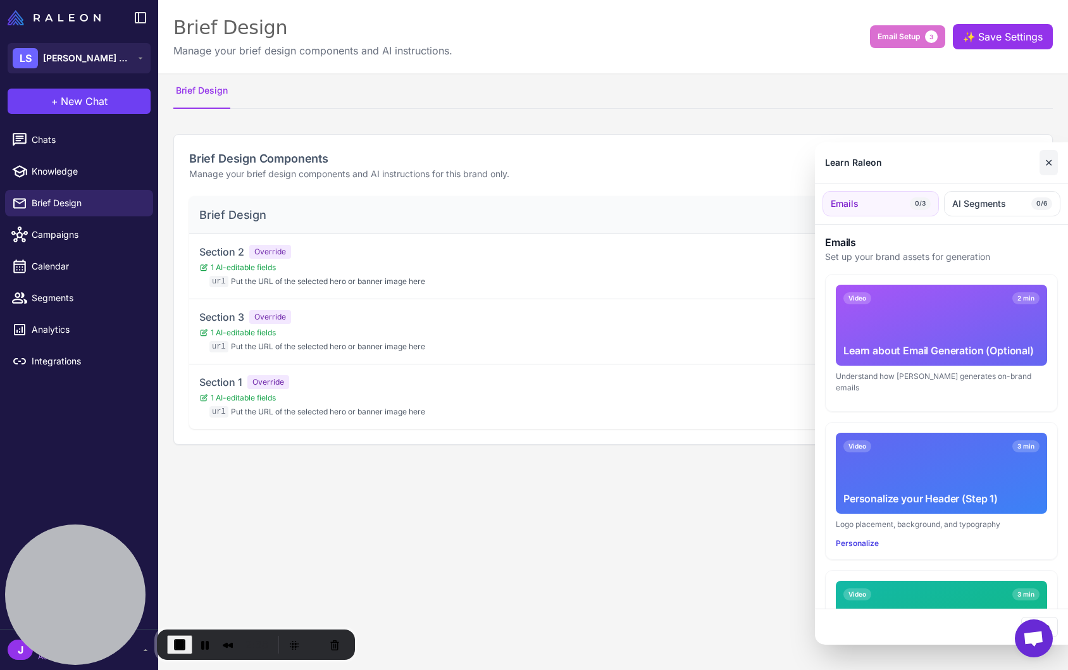
click at [1048, 158] on button "✕" at bounding box center [1048, 162] width 18 height 25
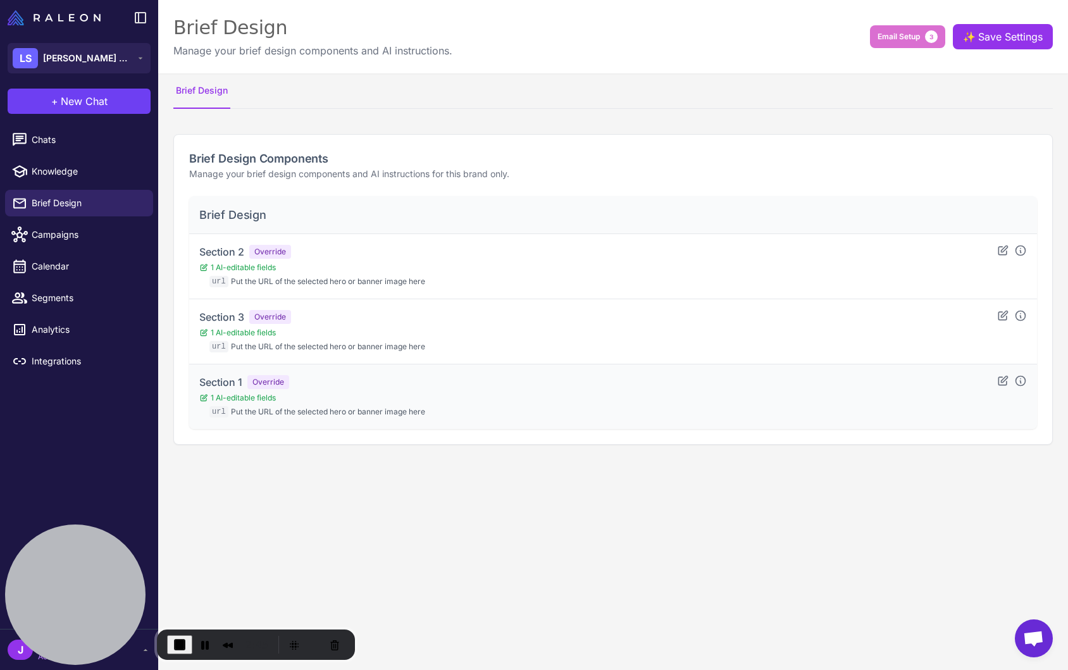
click at [490, 395] on div "Section 1 Override 1 AI-editable fields url Put the URL of the selected hero or…" at bounding box center [612, 396] width 827 height 44
click at [998, 382] on icon at bounding box center [1002, 380] width 9 height 9
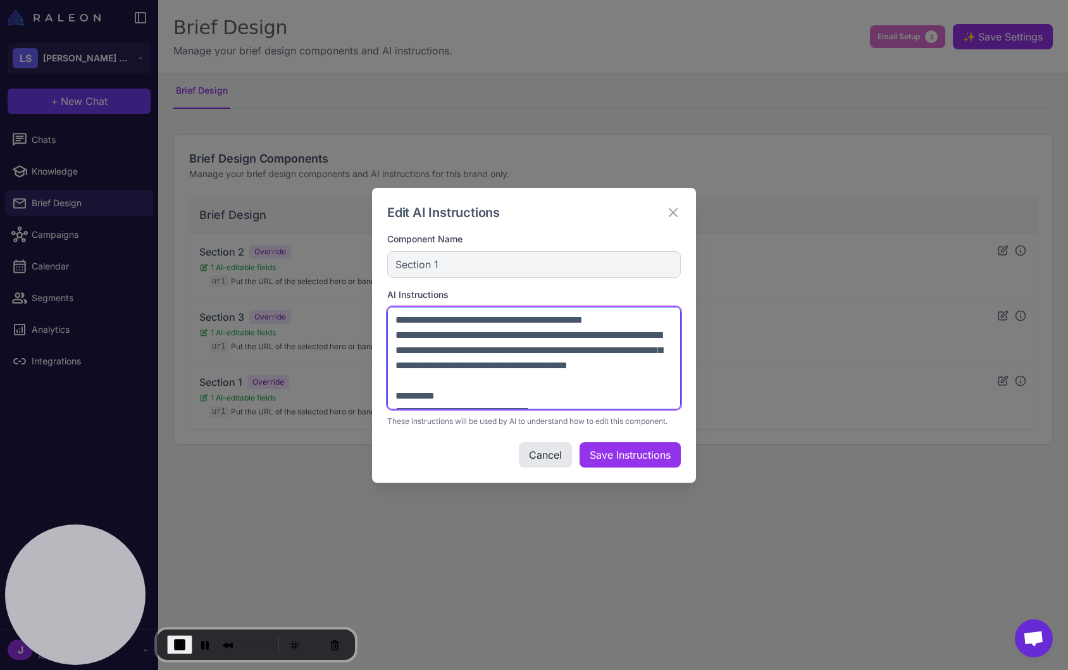
drag, startPoint x: 677, startPoint y: 406, endPoint x: 498, endPoint y: 389, distance: 179.8
click at [679, 419] on div "AI Instructions These instructions will be used by AI to understand how to edit…" at bounding box center [534, 357] width 294 height 139
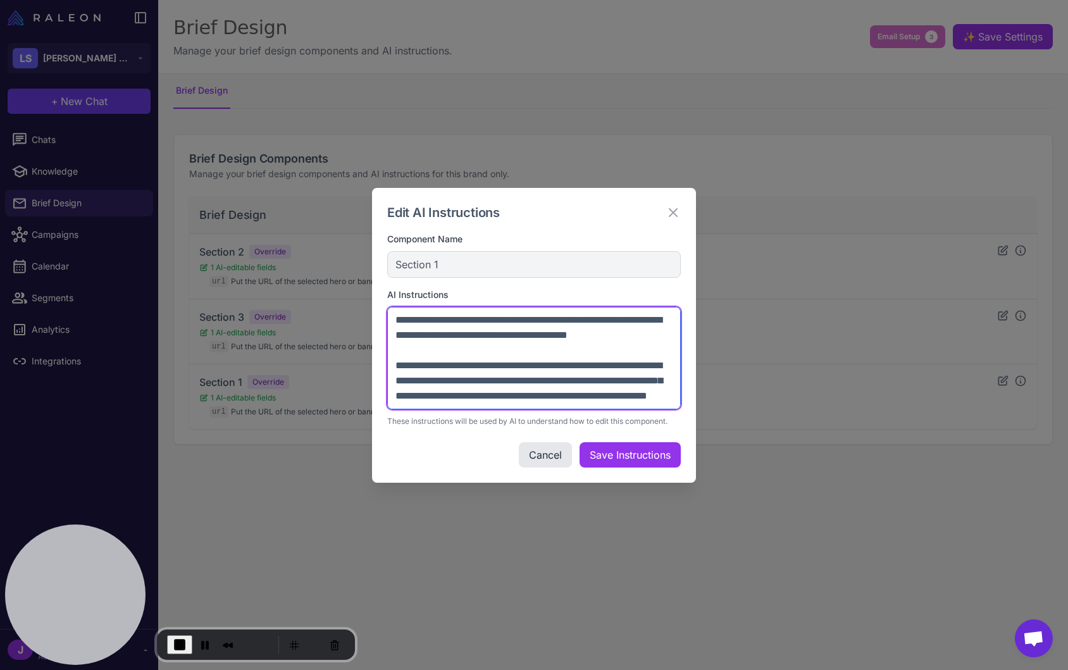
scroll to position [1822, 0]
drag, startPoint x: 395, startPoint y: 318, endPoint x: 462, endPoint y: 405, distance: 111.0
click at [462, 405] on textarea at bounding box center [534, 358] width 294 height 102
click at [461, 373] on textarea at bounding box center [534, 358] width 294 height 102
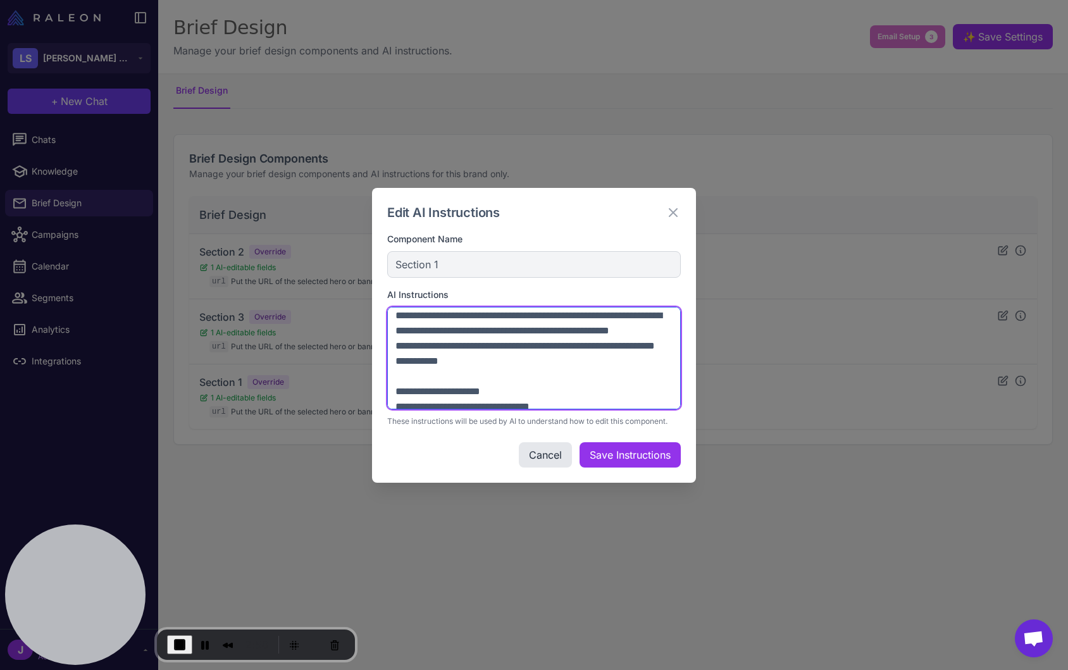
scroll to position [0, 0]
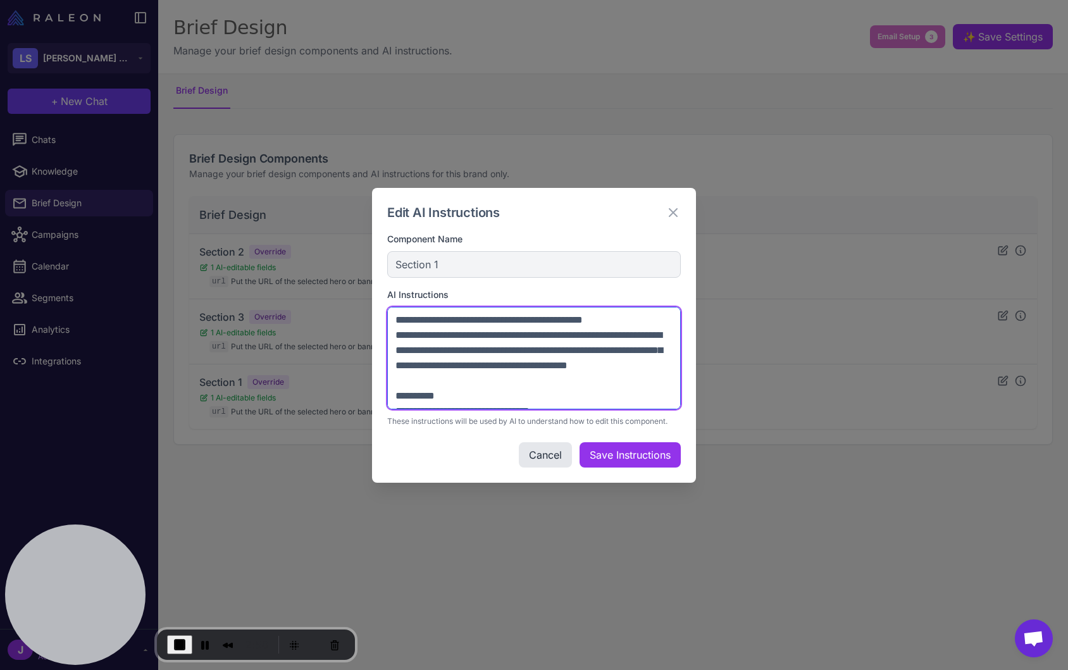
drag, startPoint x: 645, startPoint y: 397, endPoint x: 398, endPoint y: 300, distance: 265.0
click at [398, 300] on div "AI Instructions These instructions will be used by AI to understand how to edit…" at bounding box center [534, 357] width 294 height 139
click at [436, 347] on textarea at bounding box center [534, 358] width 294 height 102
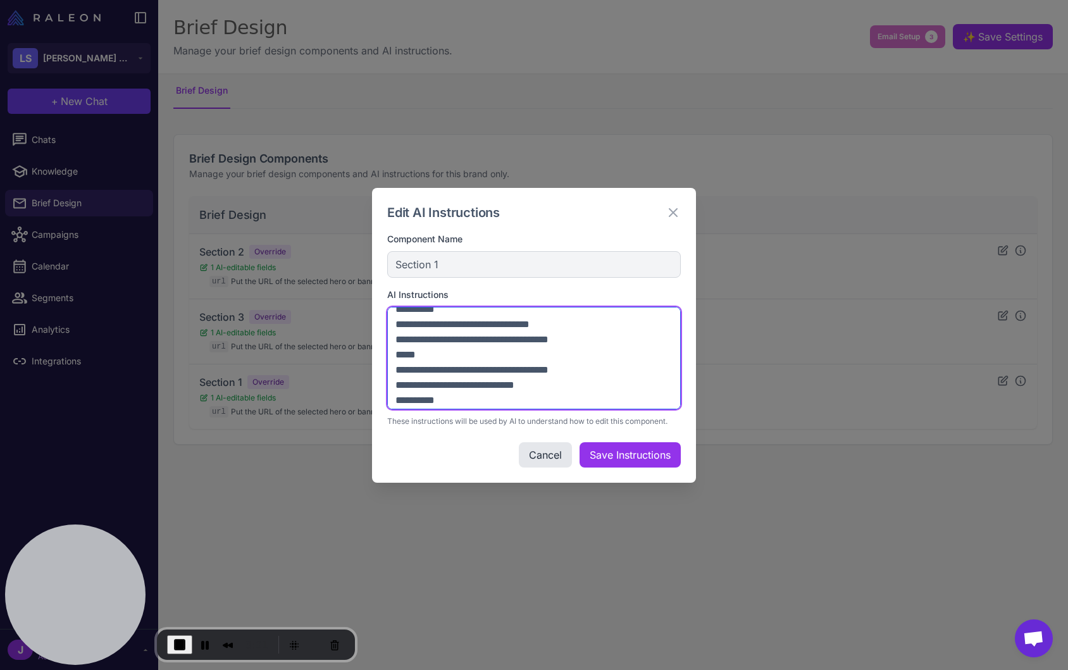
scroll to position [96, 0]
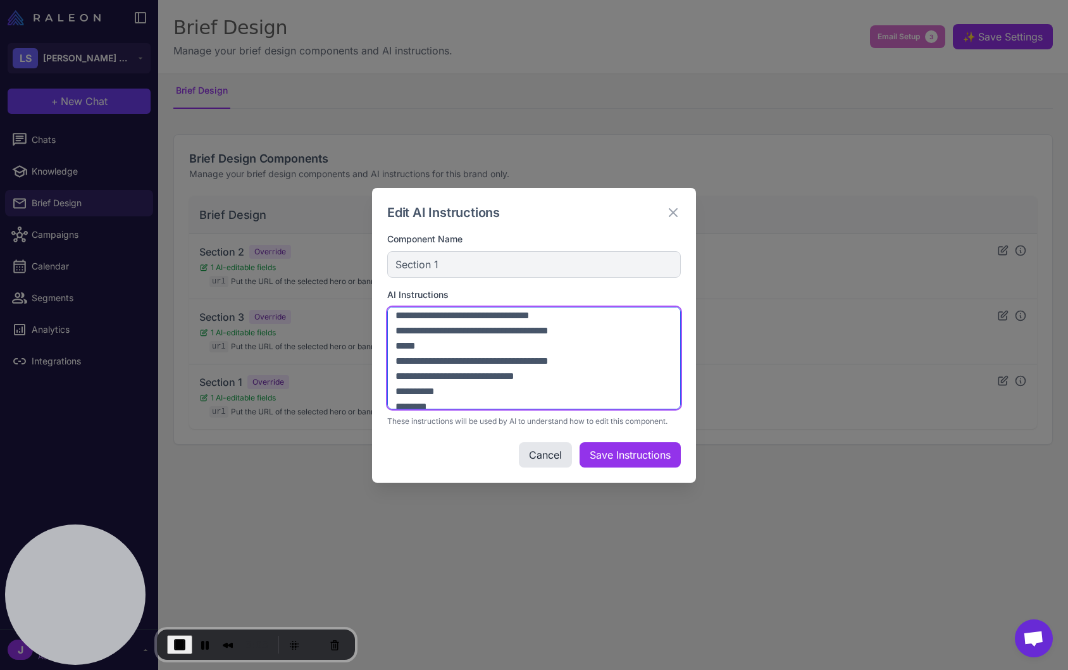
drag, startPoint x: 399, startPoint y: 319, endPoint x: 448, endPoint y: 390, distance: 86.3
click at [448, 390] on textarea at bounding box center [534, 358] width 294 height 102
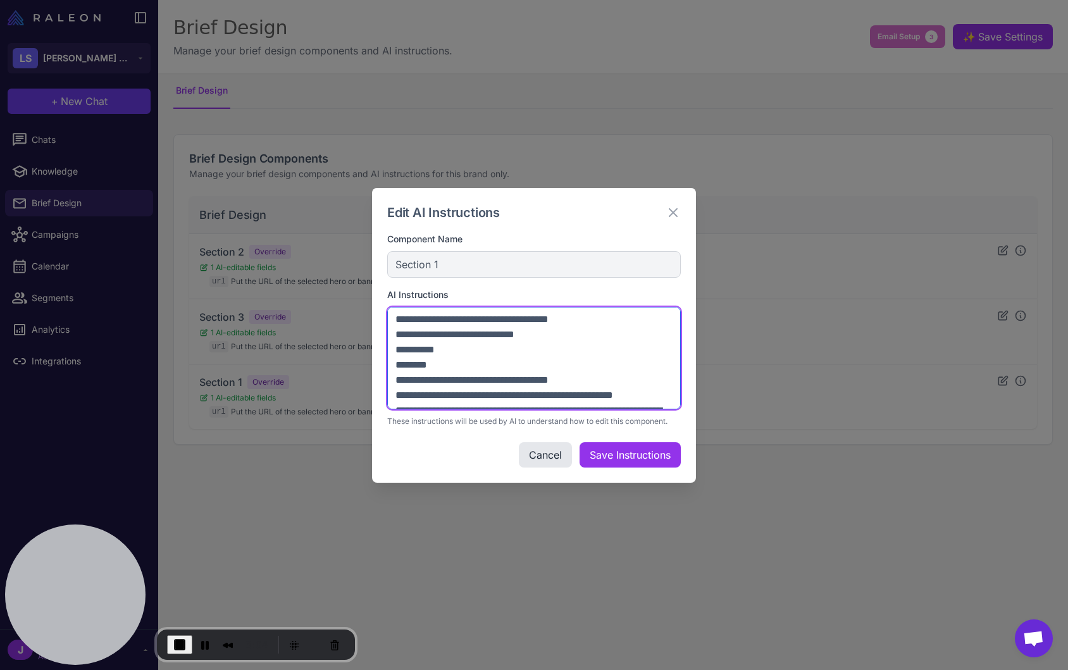
click at [514, 376] on textarea at bounding box center [534, 358] width 294 height 102
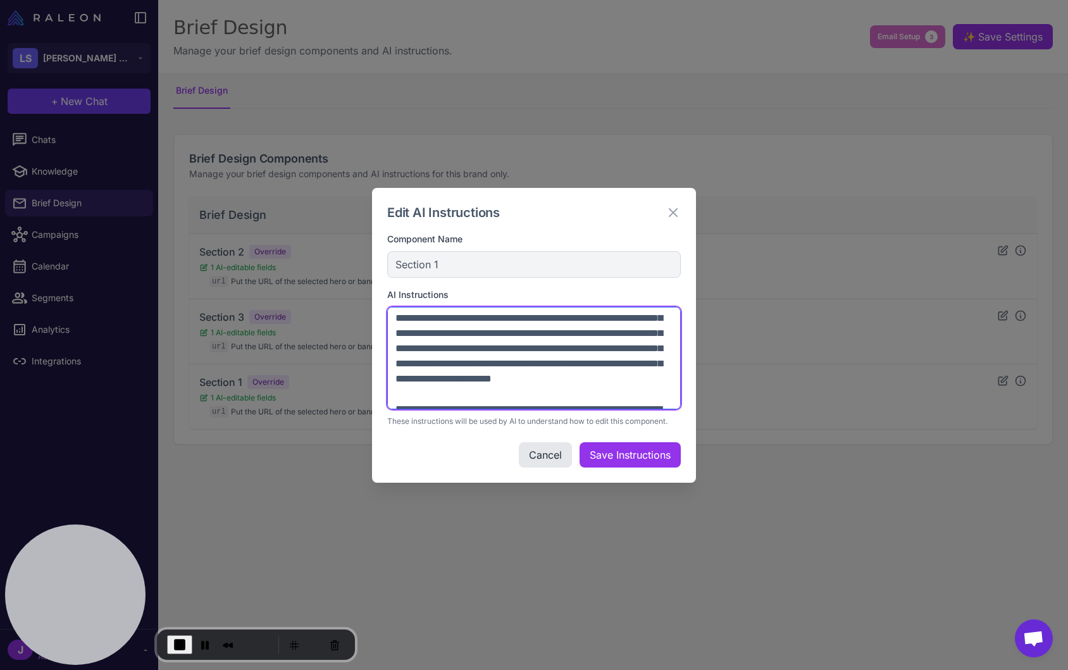
scroll to position [1352, 0]
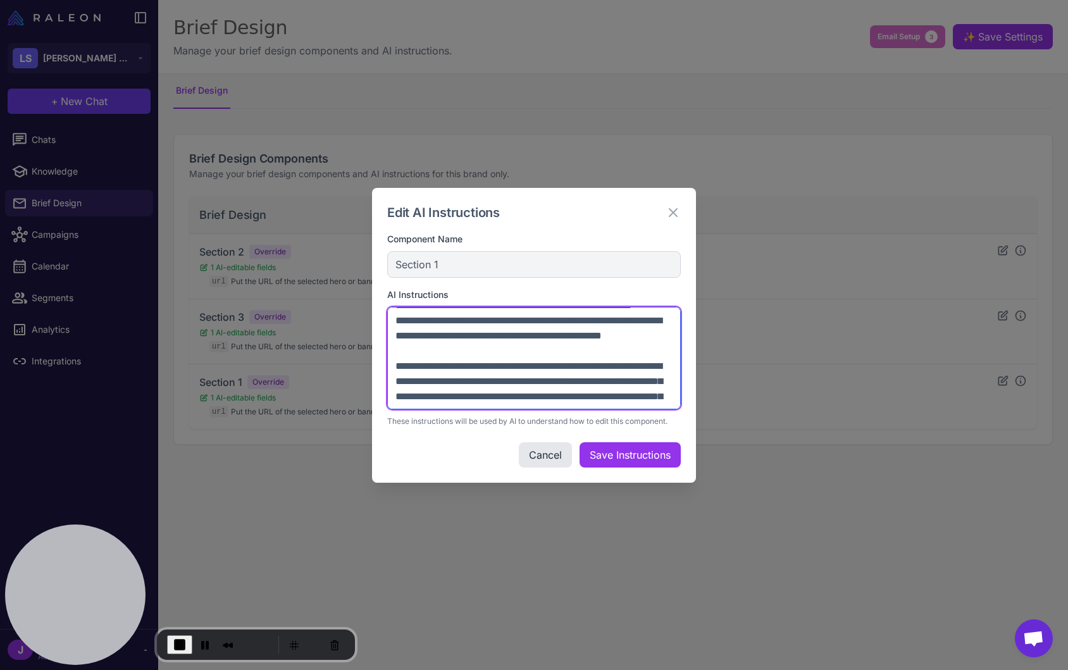
drag, startPoint x: 399, startPoint y: 316, endPoint x: 425, endPoint y: 323, distance: 26.9
click at [425, 323] on textarea at bounding box center [534, 358] width 294 height 102
click at [454, 372] on textarea at bounding box center [534, 358] width 294 height 102
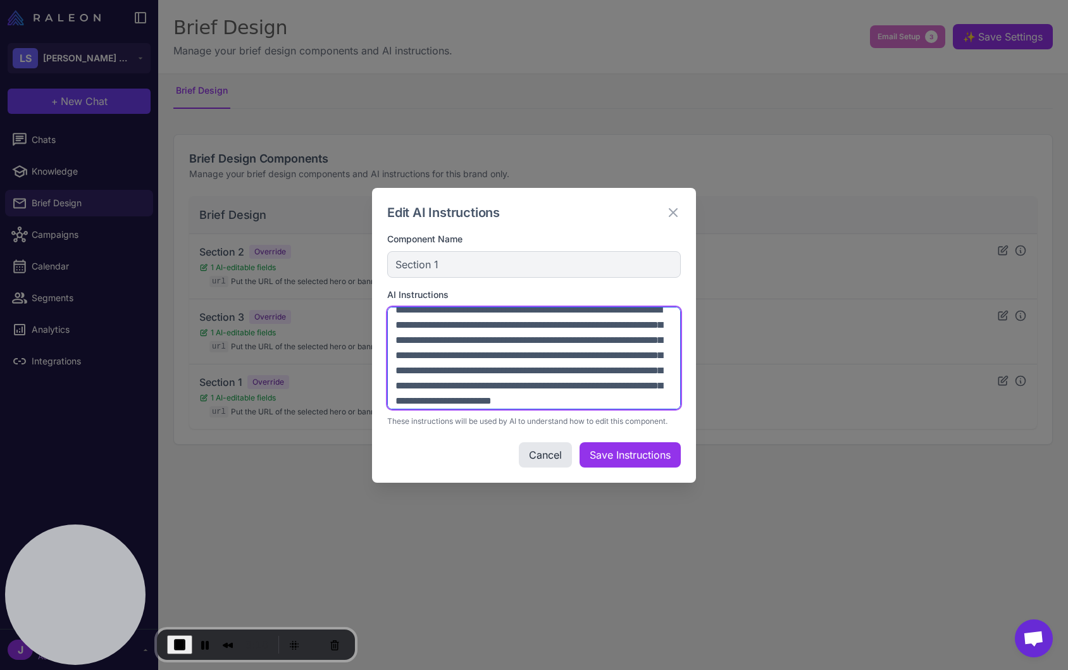
scroll to position [1339, 0]
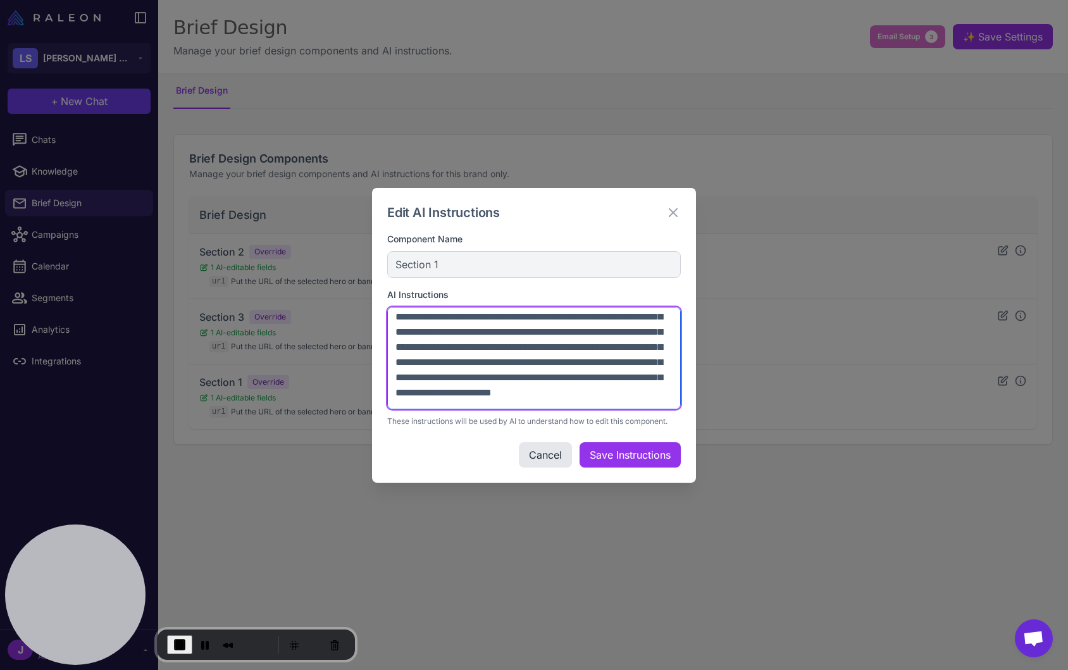
click at [395, 331] on textarea at bounding box center [534, 358] width 294 height 102
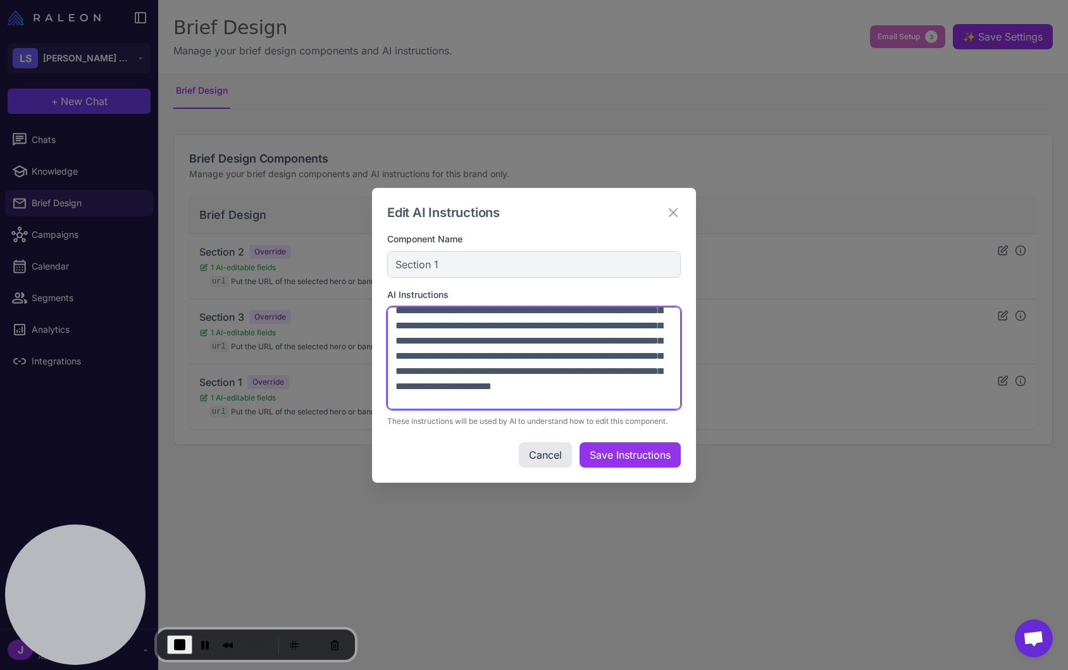
scroll to position [1344, 0]
drag, startPoint x: 397, startPoint y: 328, endPoint x: 406, endPoint y: 328, distance: 9.5
click at [405, 328] on textarea at bounding box center [534, 358] width 294 height 102
click at [445, 345] on textarea at bounding box center [534, 358] width 294 height 102
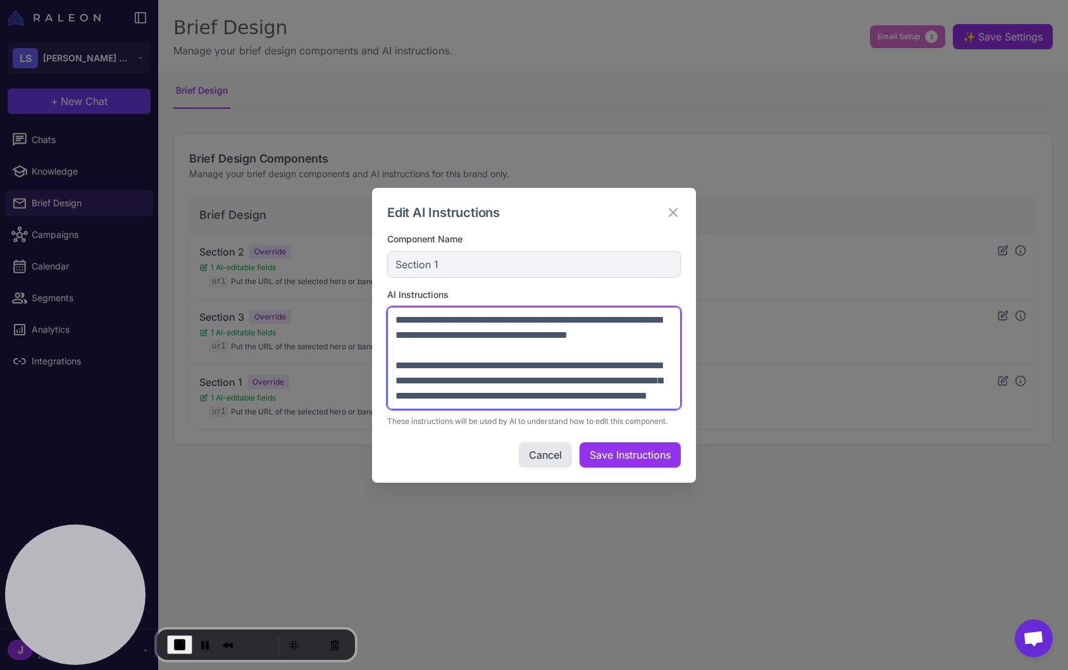
scroll to position [1817, 0]
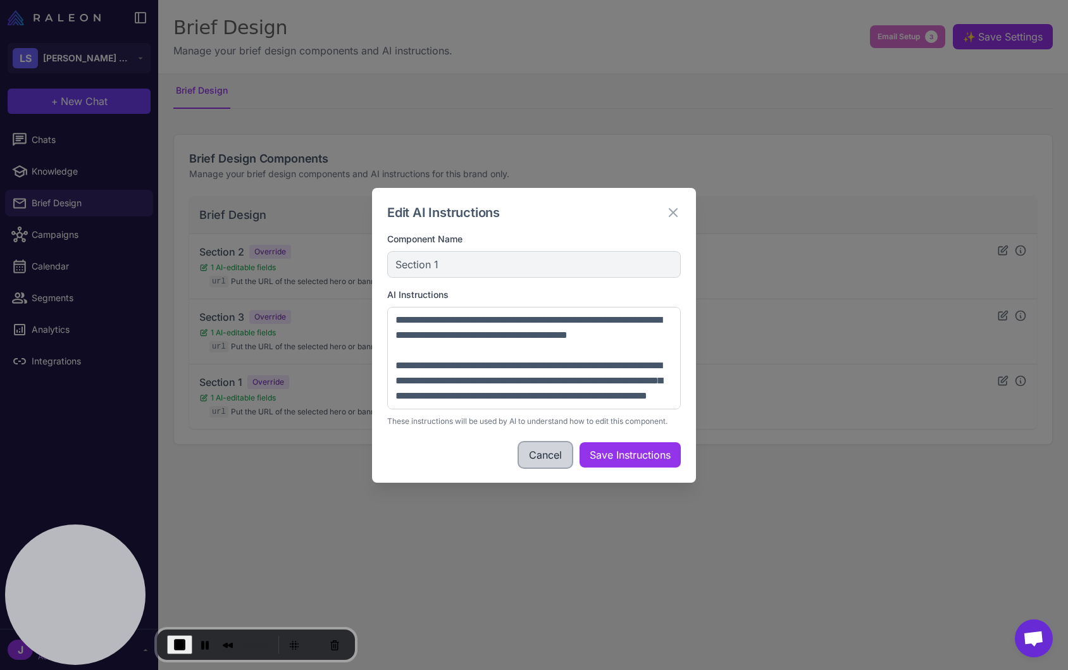
click at [539, 444] on button "Cancel" at bounding box center [545, 454] width 53 height 25
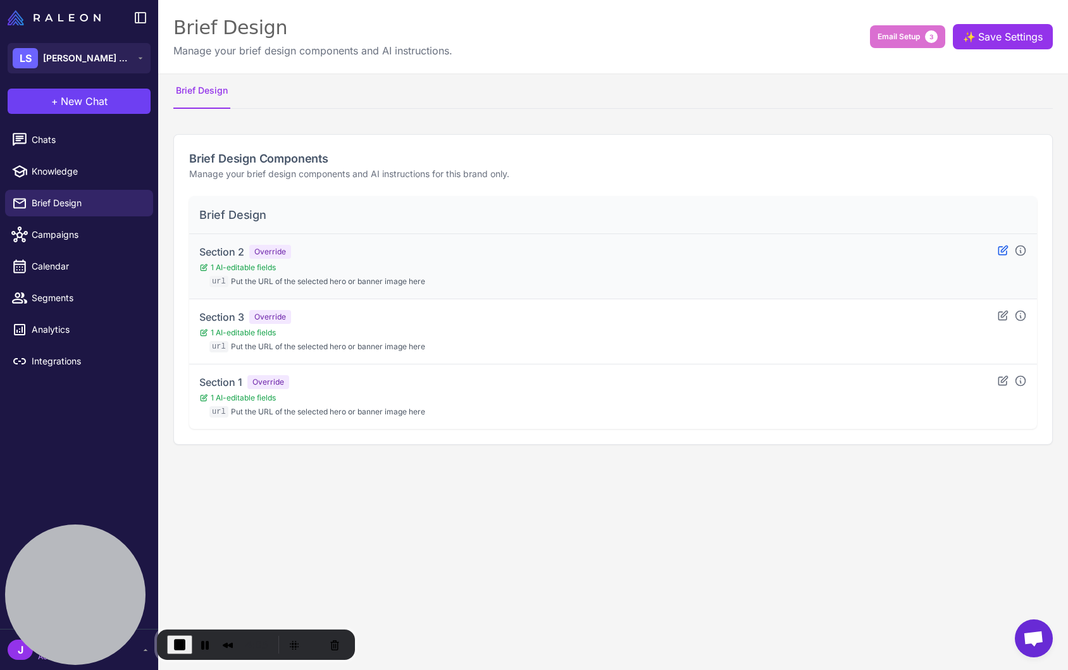
click at [1005, 250] on icon at bounding box center [1002, 250] width 13 height 13
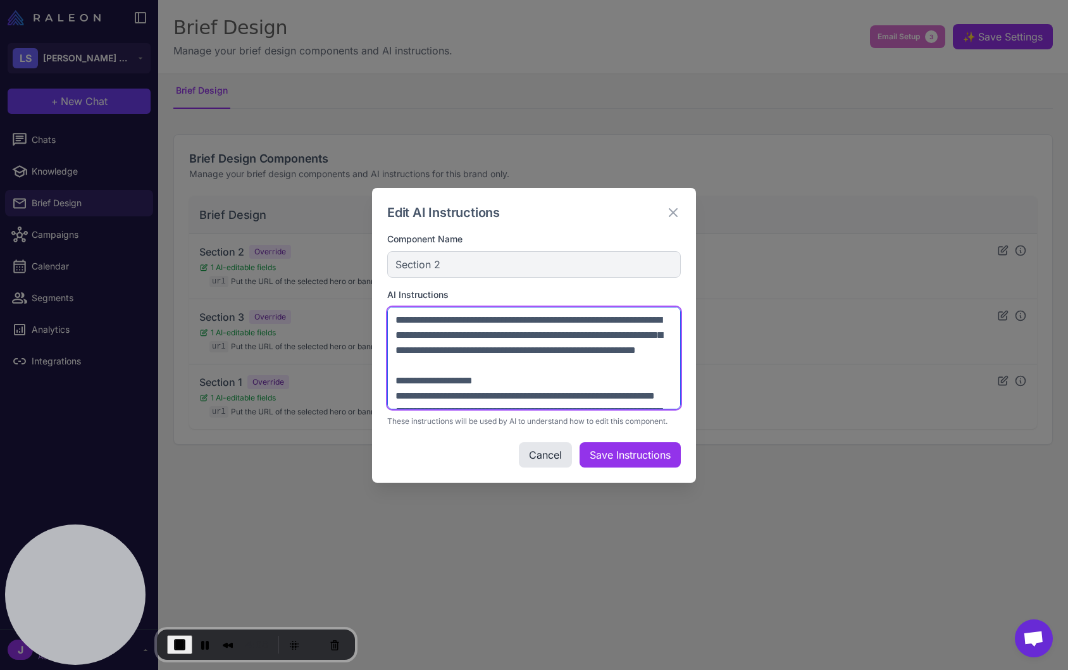
drag, startPoint x: 400, startPoint y: 320, endPoint x: 502, endPoint y: 364, distance: 110.8
click at [583, 339] on textarea at bounding box center [534, 358] width 294 height 102
click at [496, 362] on textarea at bounding box center [534, 358] width 294 height 102
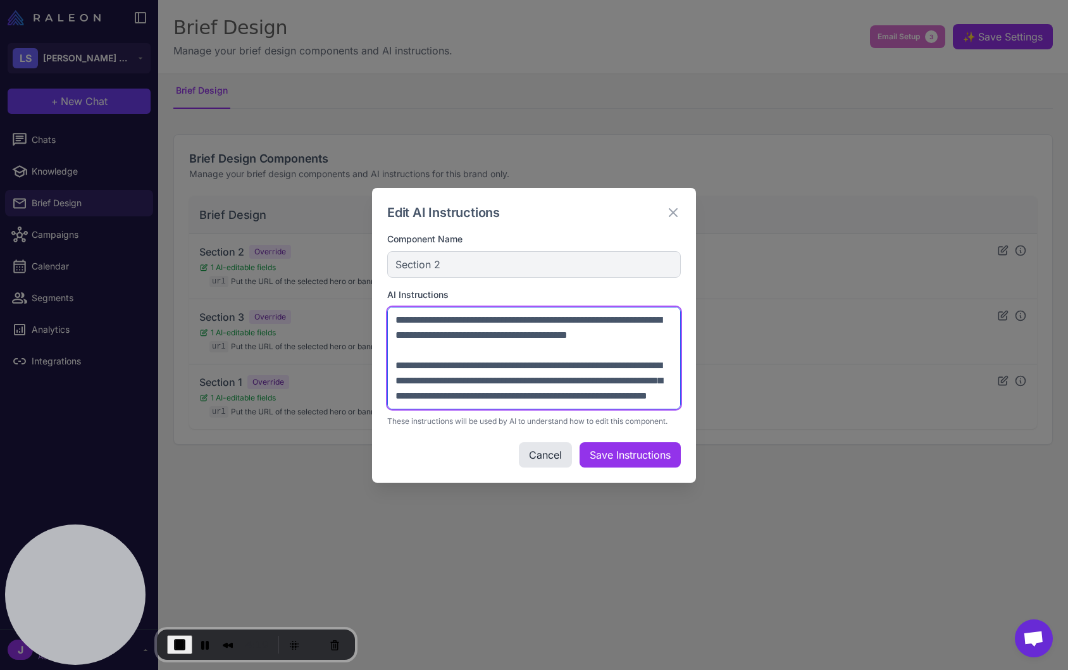
scroll to position [361, 0]
drag, startPoint x: 659, startPoint y: 368, endPoint x: 391, endPoint y: 354, distance: 267.9
click at [391, 354] on textarea at bounding box center [534, 358] width 294 height 102
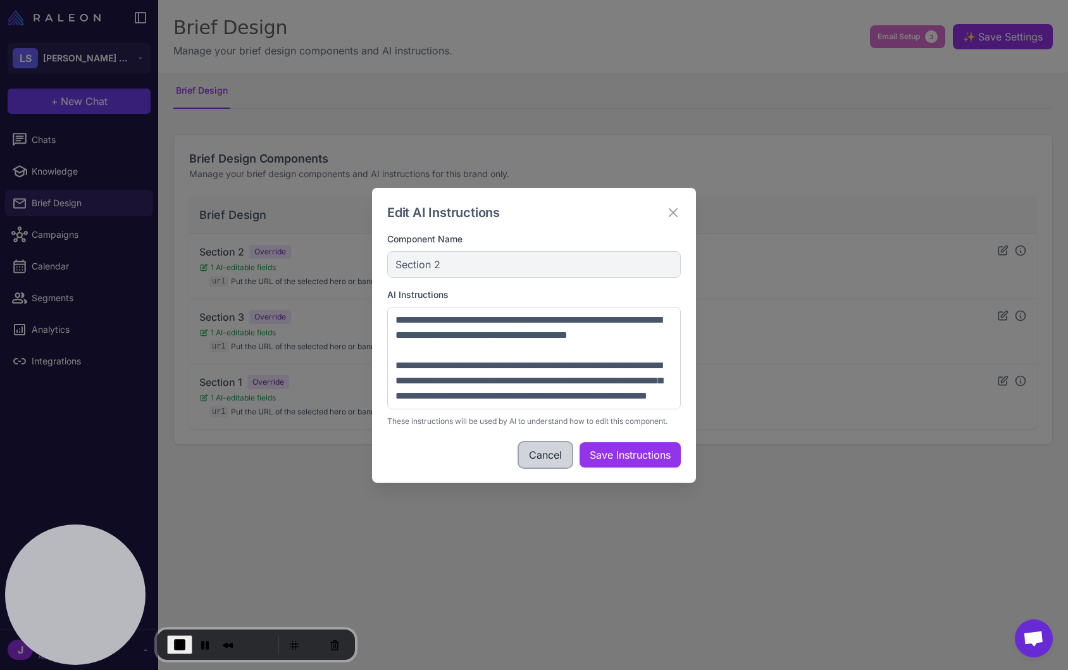
click at [548, 457] on button "Cancel" at bounding box center [545, 454] width 53 height 25
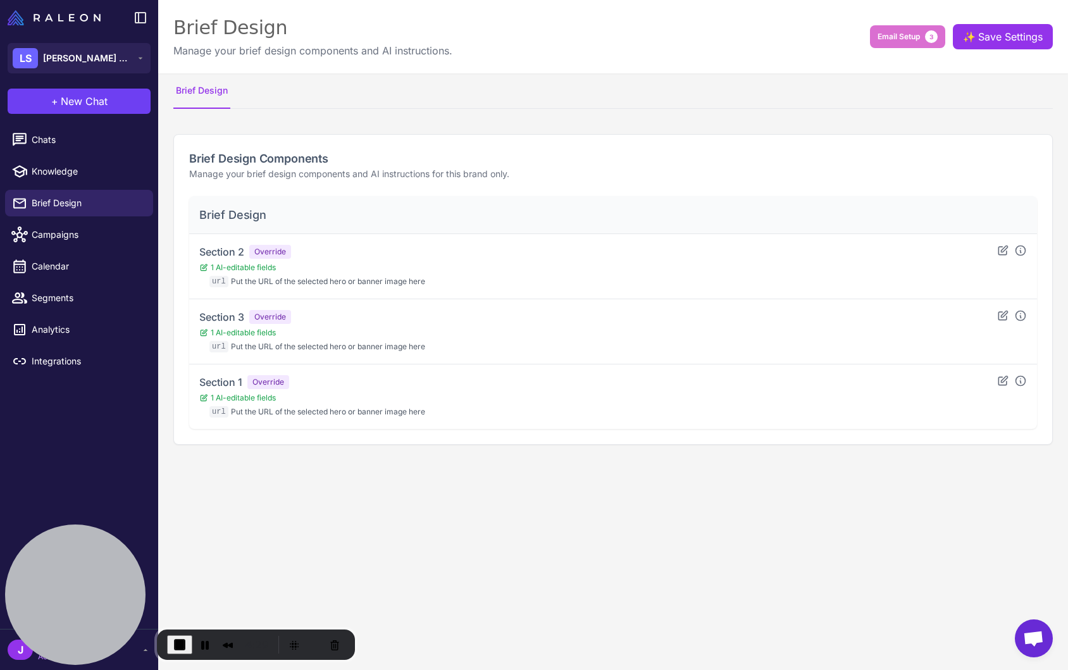
click at [516, 490] on content "Brief Design Manage your brief design components and AI instructions. Email Set…" at bounding box center [613, 335] width 910 height 670
click at [529, 489] on content "Brief Design Manage your brief design components and AI instructions. Email Set…" at bounding box center [613, 335] width 910 height 670
click at [318, 498] on content "Brief Design Manage your brief design components and AI instructions. Email Set…" at bounding box center [613, 335] width 910 height 670
click at [75, 175] on span "Knowledge" at bounding box center [87, 171] width 111 height 14
select select
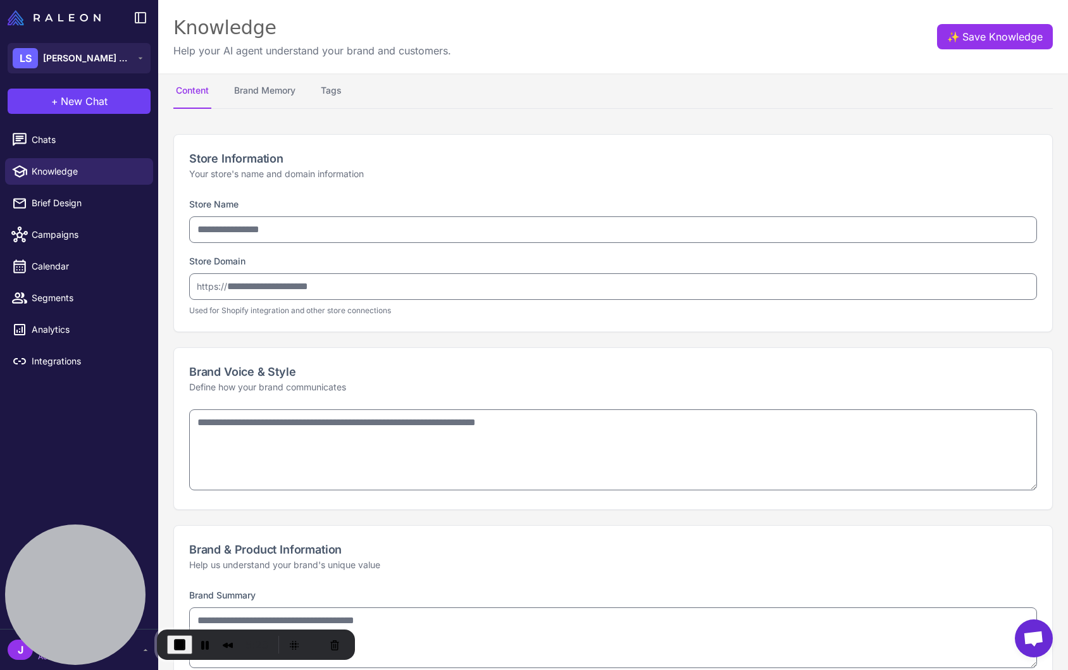
type input "**********"
type textarea "**********"
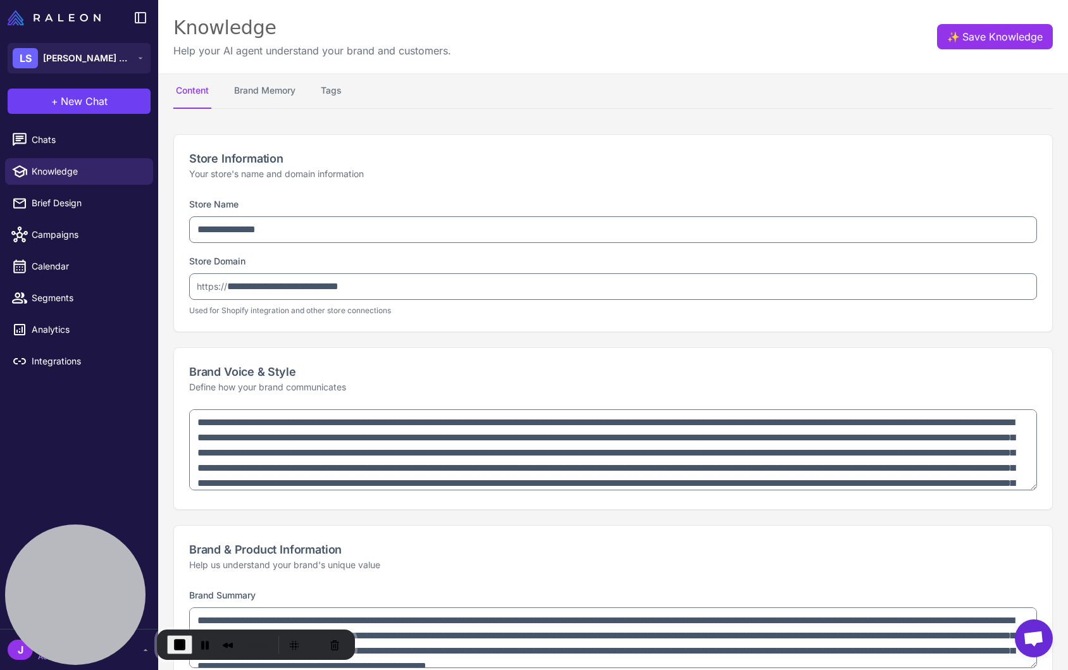
type textarea "**********"
select select "*********"
type textarea "**********"
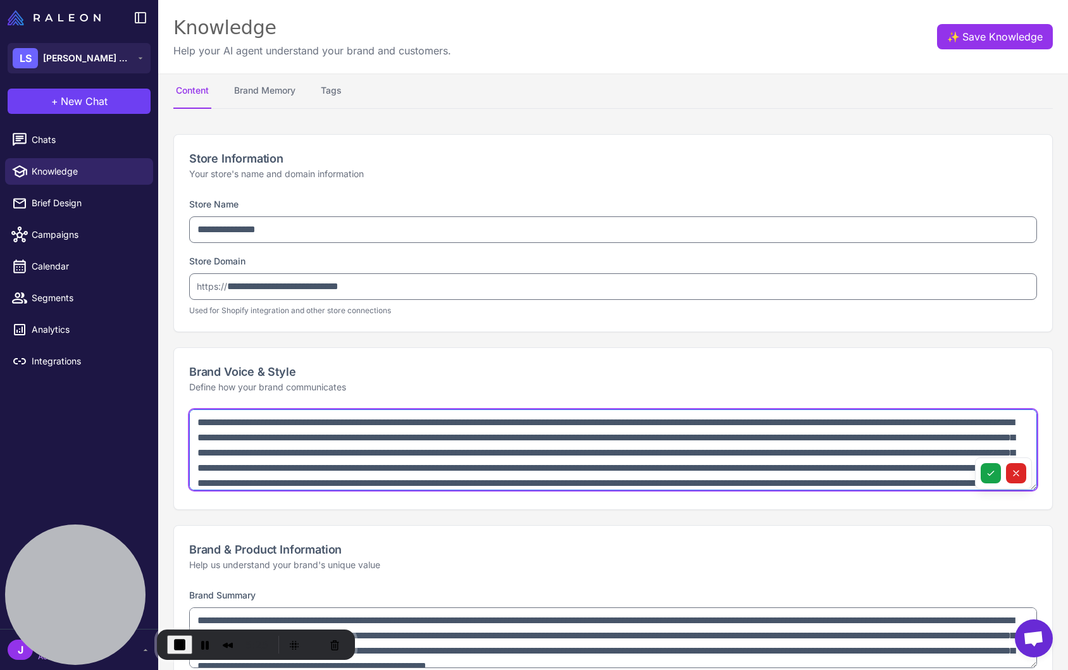
drag, startPoint x: 230, startPoint y: 424, endPoint x: 521, endPoint y: 465, distance: 293.2
click at [521, 464] on textarea at bounding box center [613, 449] width 848 height 81
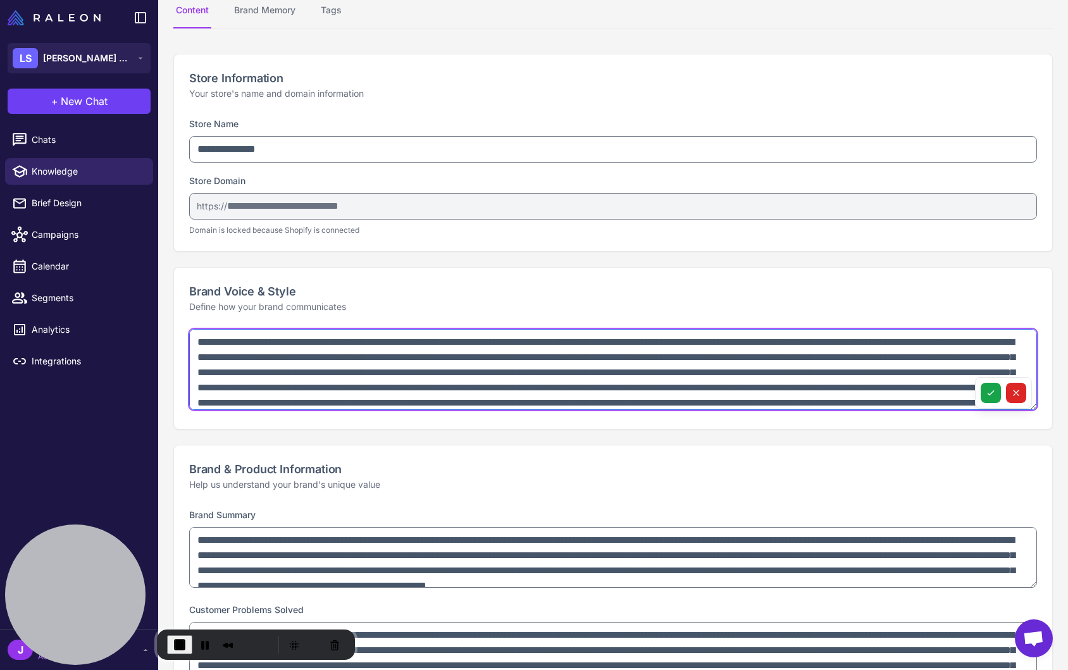
scroll to position [108, 0]
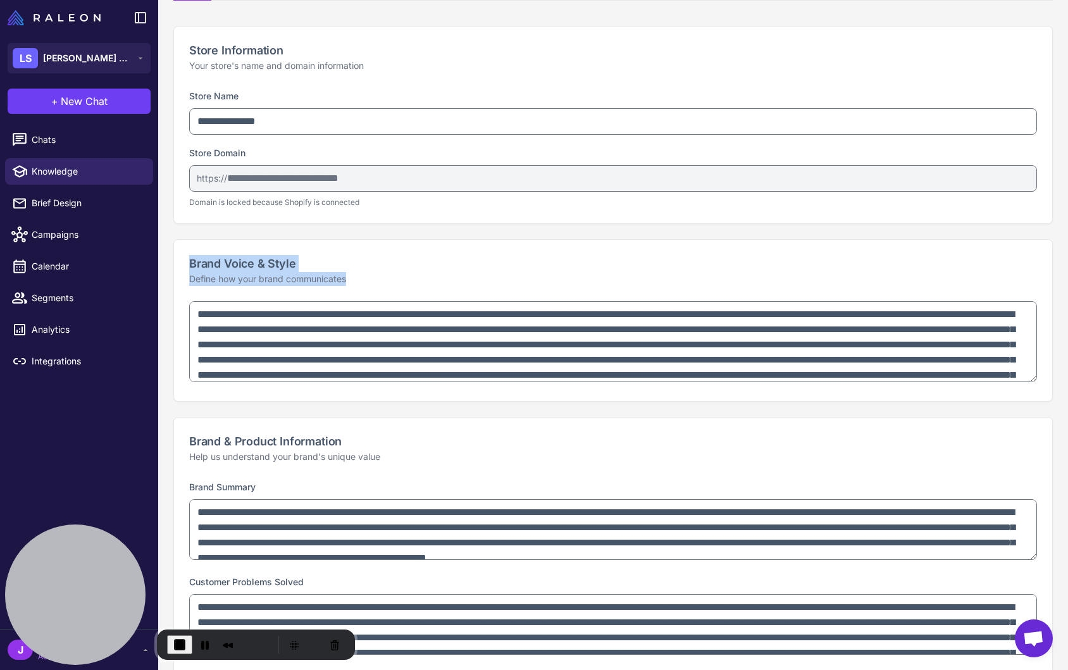
drag, startPoint x: 186, startPoint y: 262, endPoint x: 326, endPoint y: 314, distance: 149.3
click at [326, 314] on div "Brand Voice & Style Define how your brand communicates" at bounding box center [612, 320] width 879 height 163
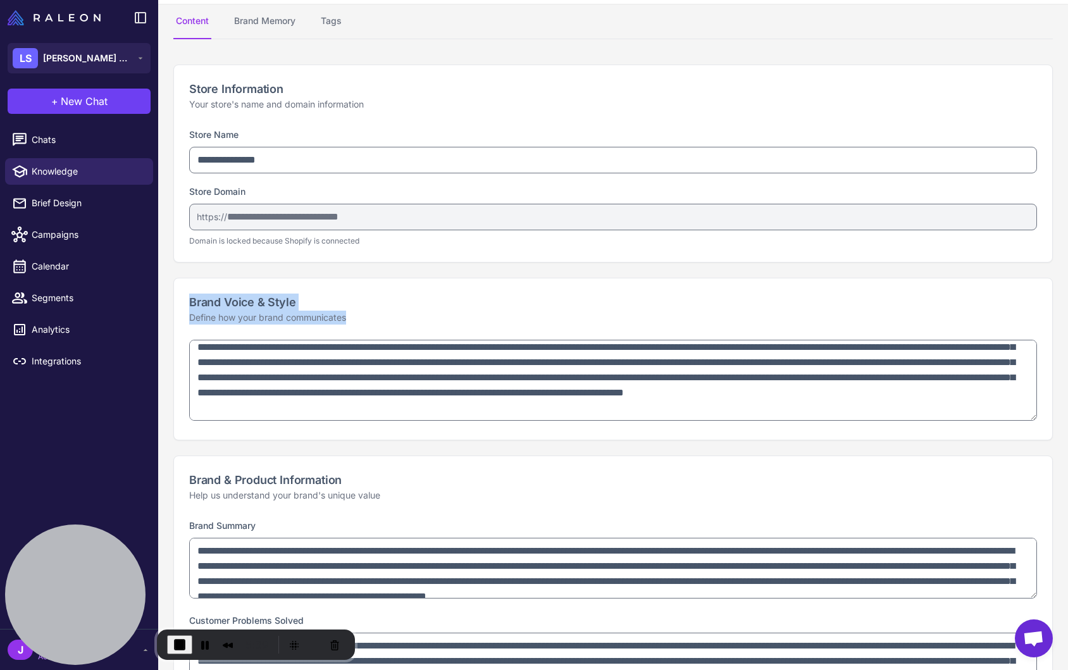
scroll to position [0, 0]
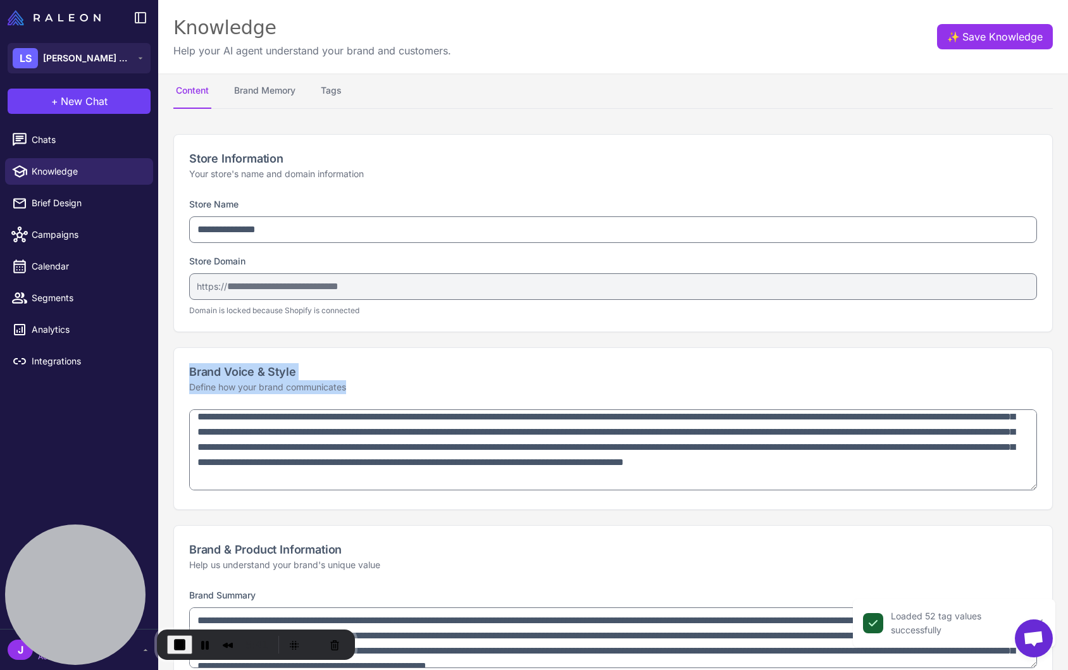
click at [434, 387] on p "Define how your brand communicates" at bounding box center [613, 387] width 848 height 14
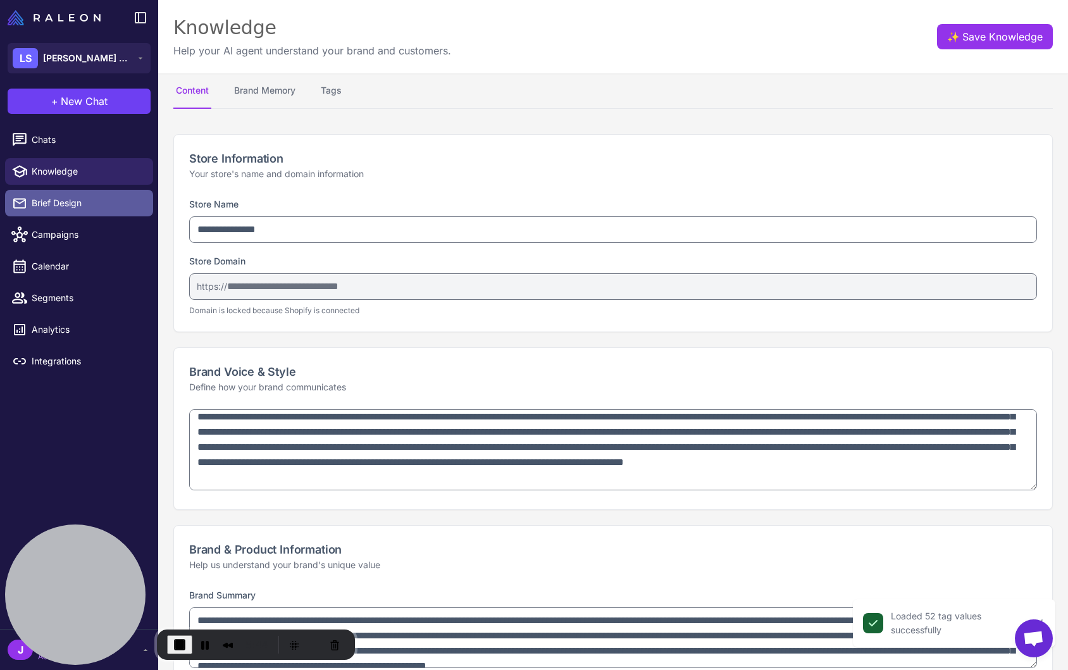
click at [58, 199] on span "Brief Design" at bounding box center [87, 203] width 111 height 14
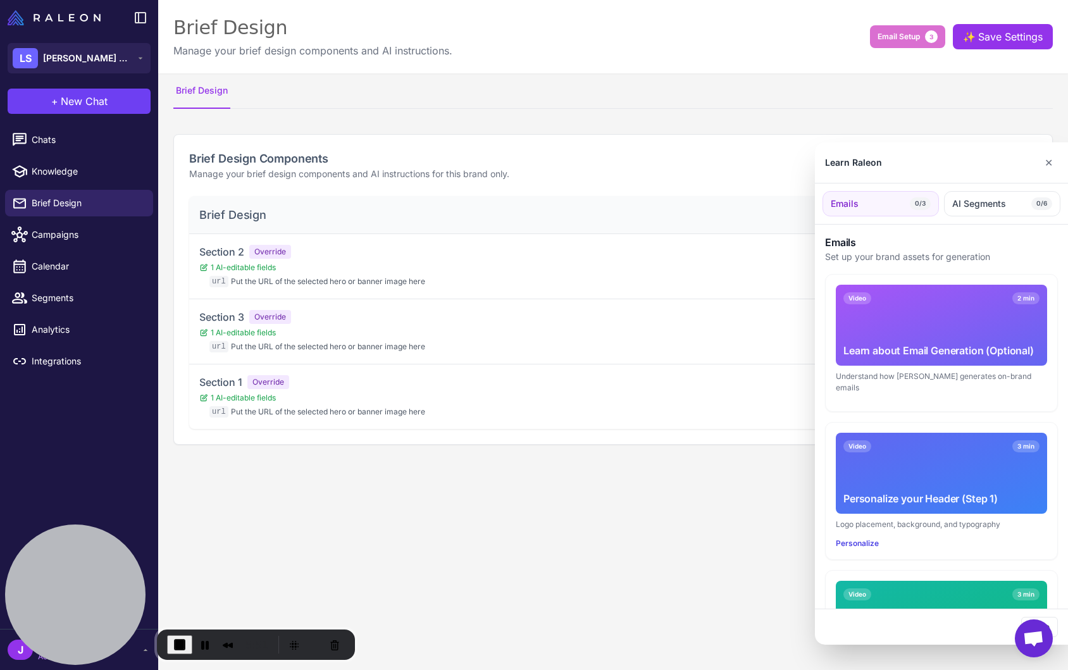
click at [310, 471] on div at bounding box center [534, 335] width 1068 height 670
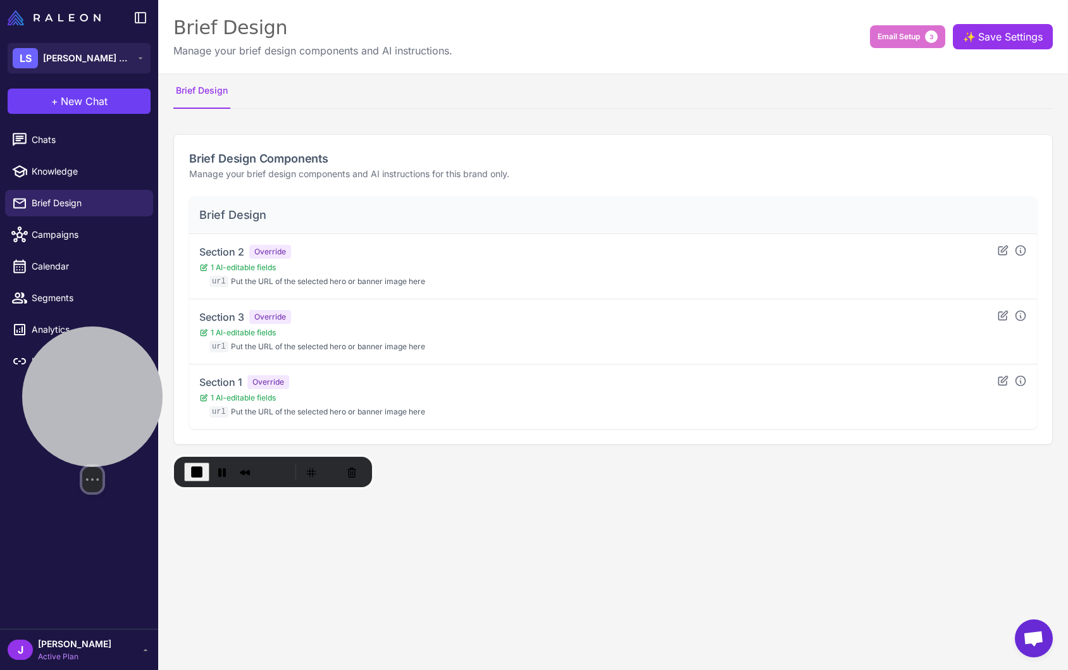
drag, startPoint x: 95, startPoint y: 569, endPoint x: 116, endPoint y: 404, distance: 165.9
click at [111, 394] on div at bounding box center [92, 396] width 140 height 140
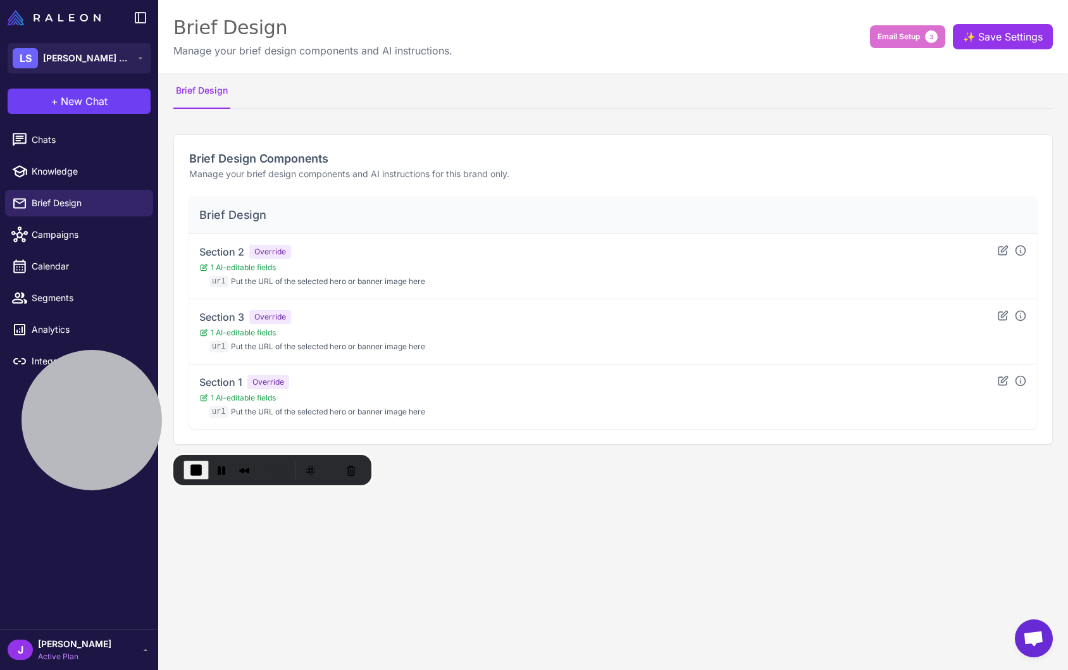
click at [134, 652] on div "[PERSON_NAME] Active Plan" at bounding box center [79, 649] width 143 height 25
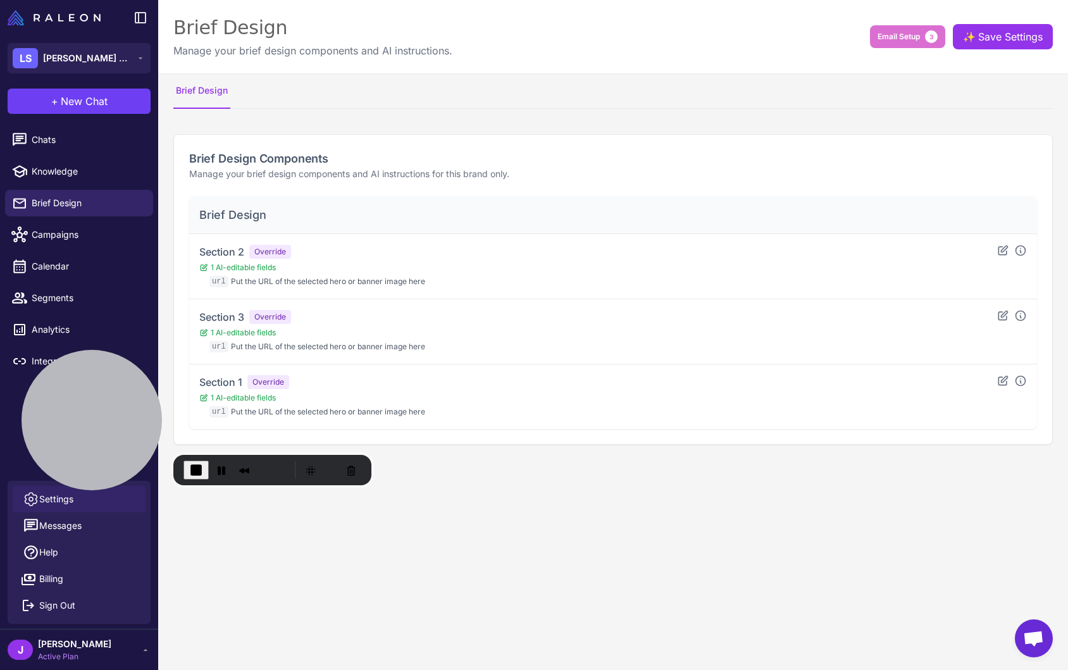
click at [45, 498] on span "Settings" at bounding box center [56, 499] width 34 height 14
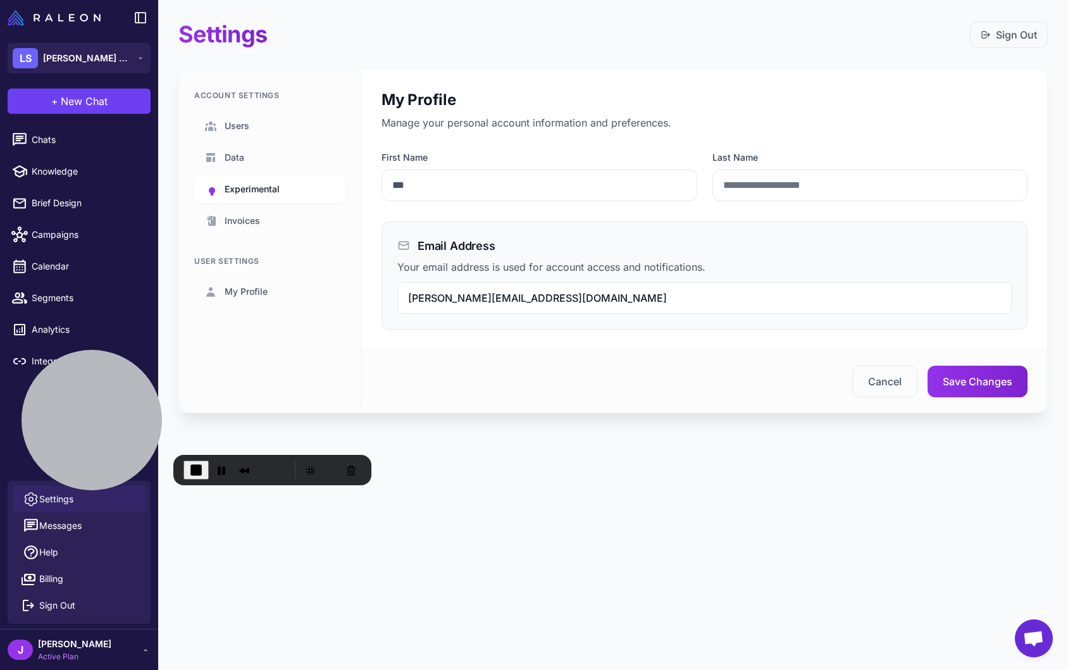
click at [271, 184] on span "Experimental" at bounding box center [252, 189] width 55 height 14
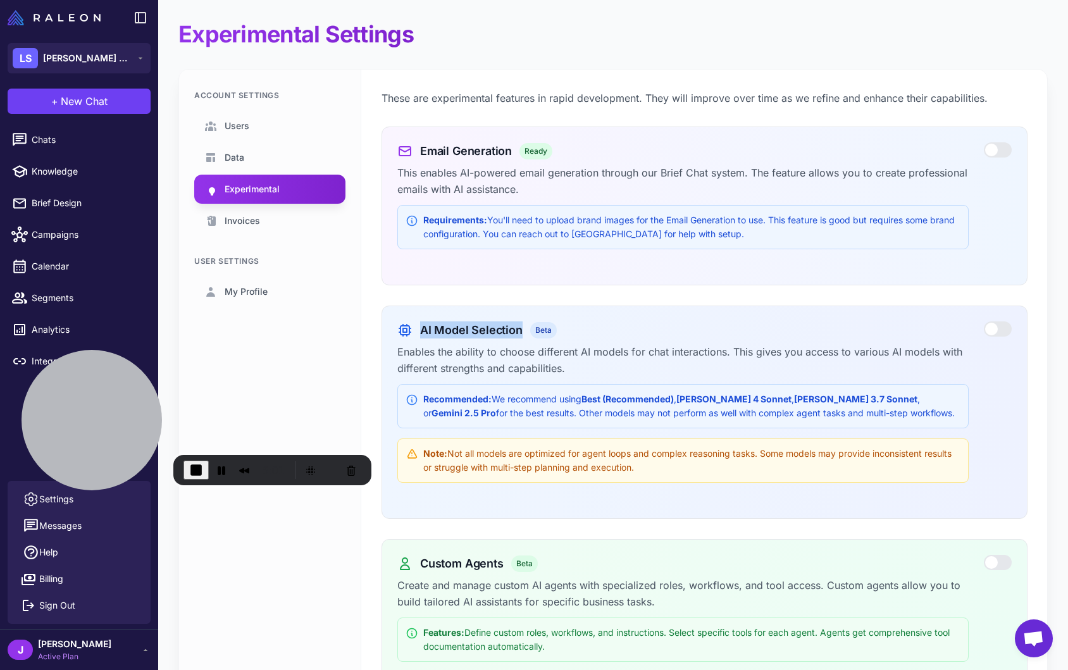
drag, startPoint x: 417, startPoint y: 330, endPoint x: 519, endPoint y: 333, distance: 101.9
click at [519, 333] on div "AI Model Selection Beta" at bounding box center [682, 329] width 571 height 17
click at [634, 338] on div "AI Model Selection Beta Enables the ability to choose different AI models for c…" at bounding box center [682, 406] width 571 height 171
click at [544, 332] on span "Beta" at bounding box center [543, 330] width 27 height 16
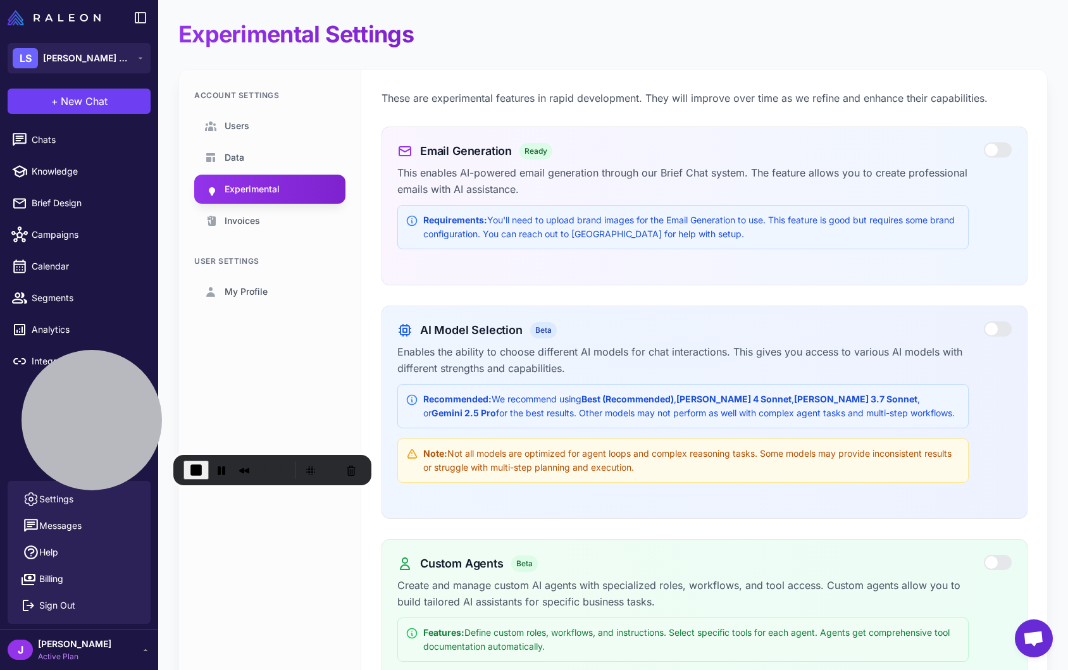
click at [572, 341] on div "AI Model Selection Beta Enables the ability to choose different AI models for c…" at bounding box center [682, 406] width 571 height 171
click at [194, 475] on span "End Recording" at bounding box center [196, 469] width 15 height 15
